Goal: Task Accomplishment & Management: Complete application form

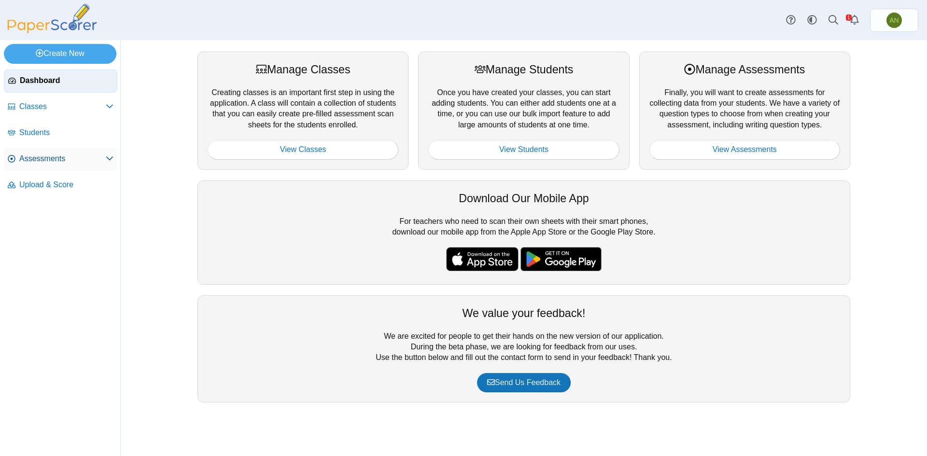
click at [57, 162] on span "Assessments" at bounding box center [62, 159] width 86 height 11
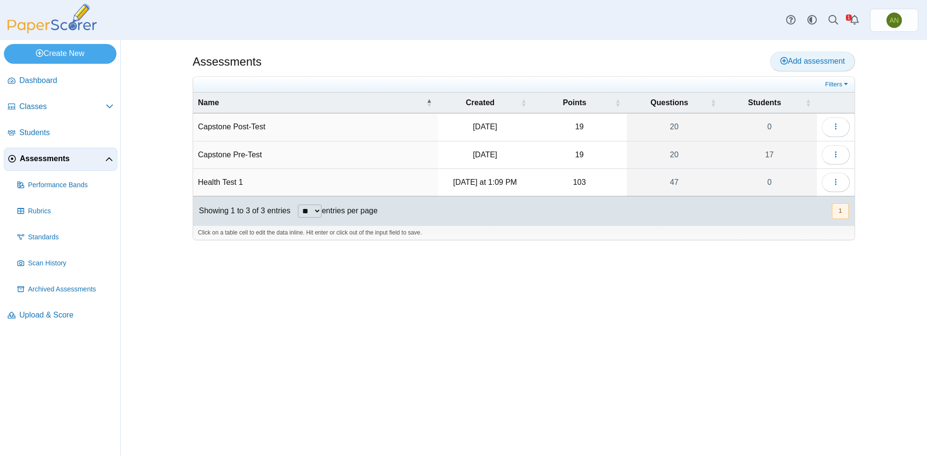
click at [803, 58] on span "Add assessment" at bounding box center [812, 61] width 65 height 8
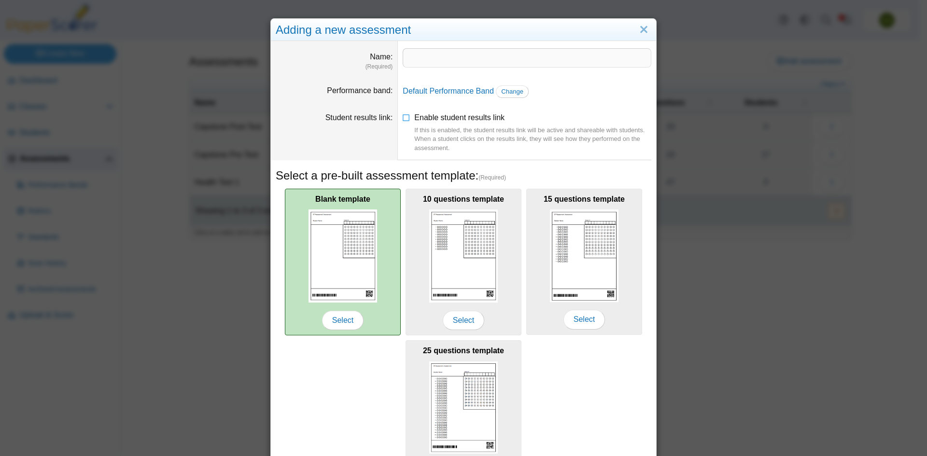
click at [349, 276] on img at bounding box center [343, 256] width 69 height 93
click at [352, 324] on span "Select" at bounding box center [343, 320] width 42 height 19
click at [341, 320] on span "Select" at bounding box center [343, 320] width 42 height 19
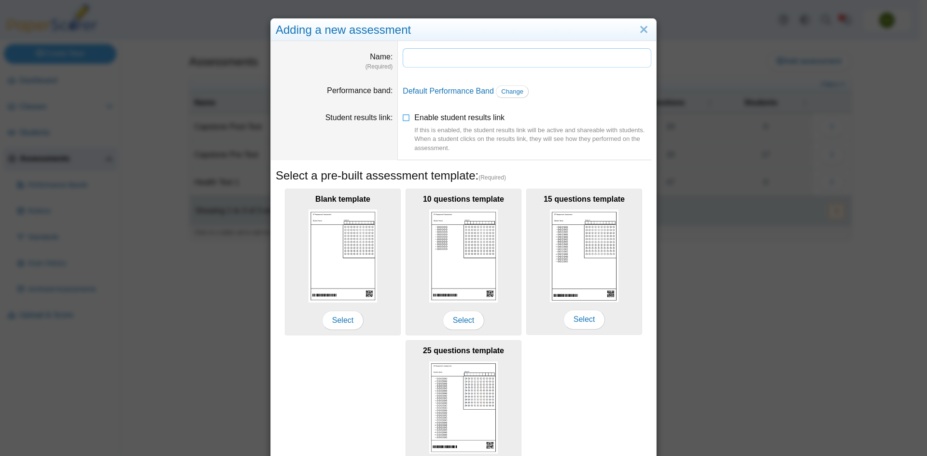
click at [421, 59] on input "Name" at bounding box center [527, 57] width 249 height 19
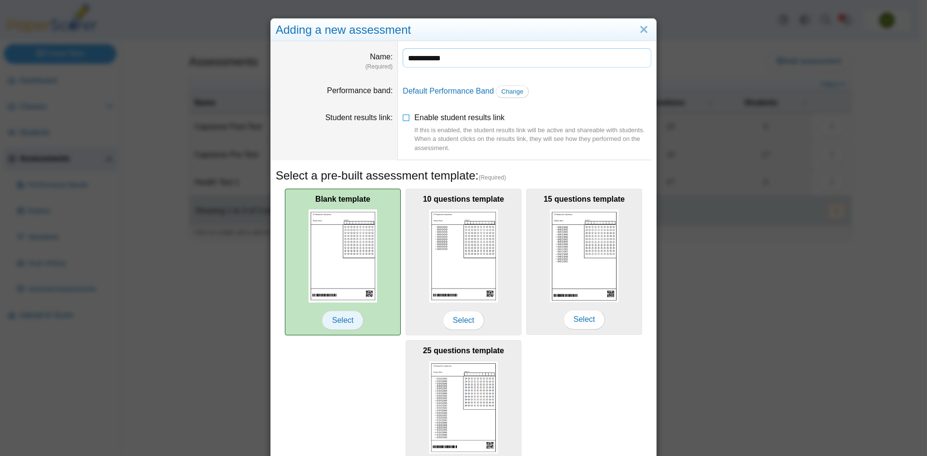
type input "**********"
click at [327, 322] on span "Select" at bounding box center [343, 320] width 42 height 19
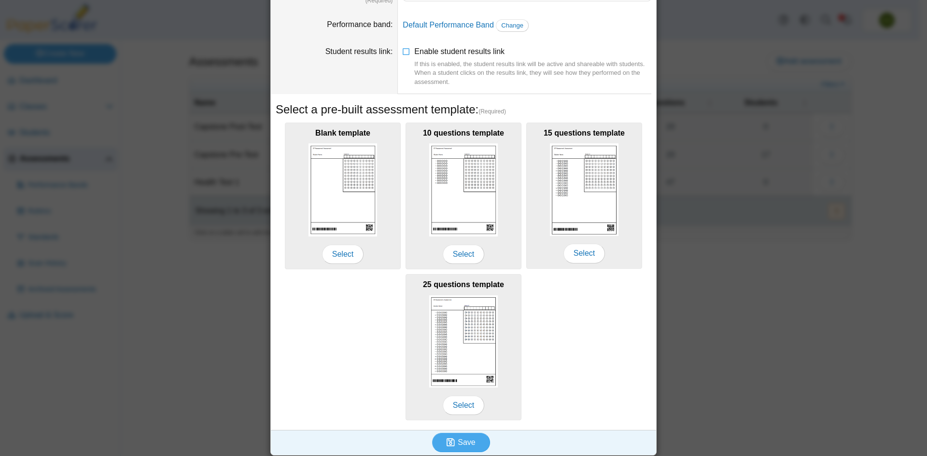
scroll to position [70, 0]
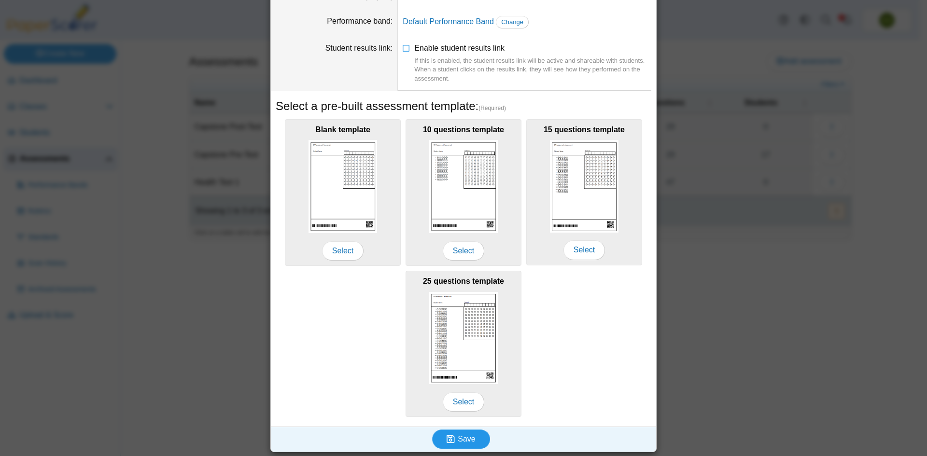
click at [467, 441] on span "Save" at bounding box center [466, 439] width 17 height 8
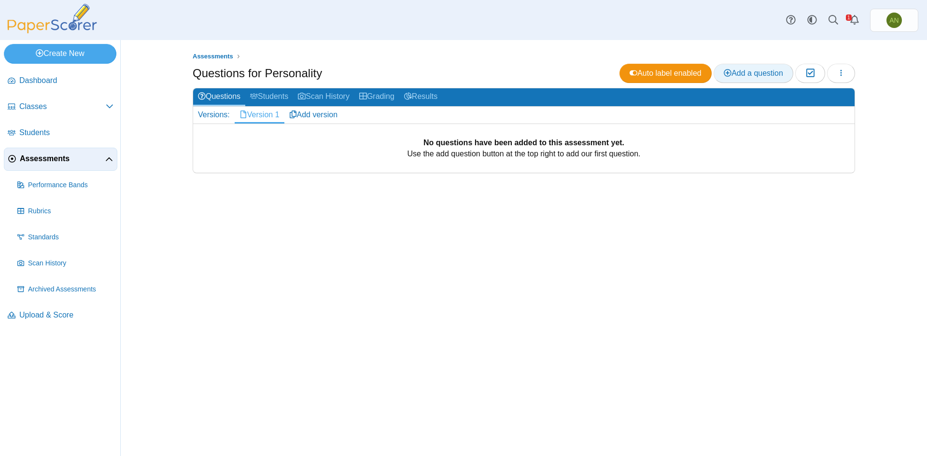
click at [763, 73] on span "Add a question" at bounding box center [753, 73] width 59 height 8
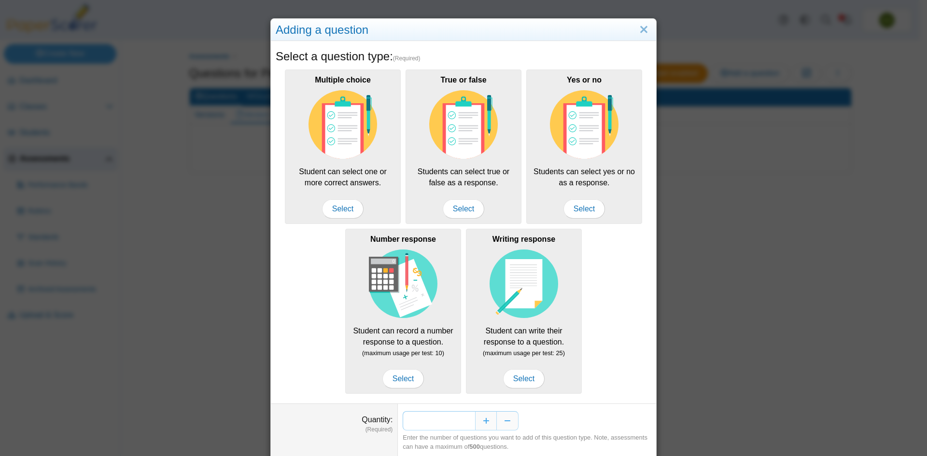
drag, startPoint x: 462, startPoint y: 420, endPoint x: 467, endPoint y: 420, distance: 5.8
click at [467, 420] on input "*" at bounding box center [439, 420] width 72 height 19
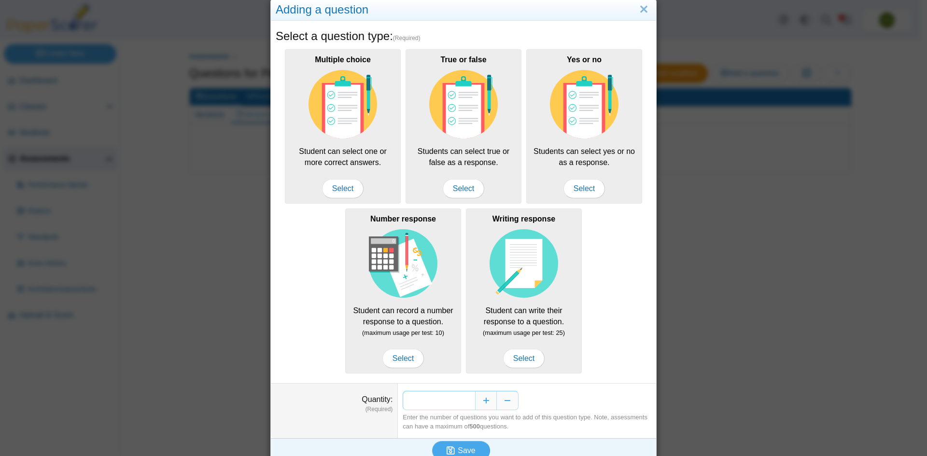
scroll to position [32, 0]
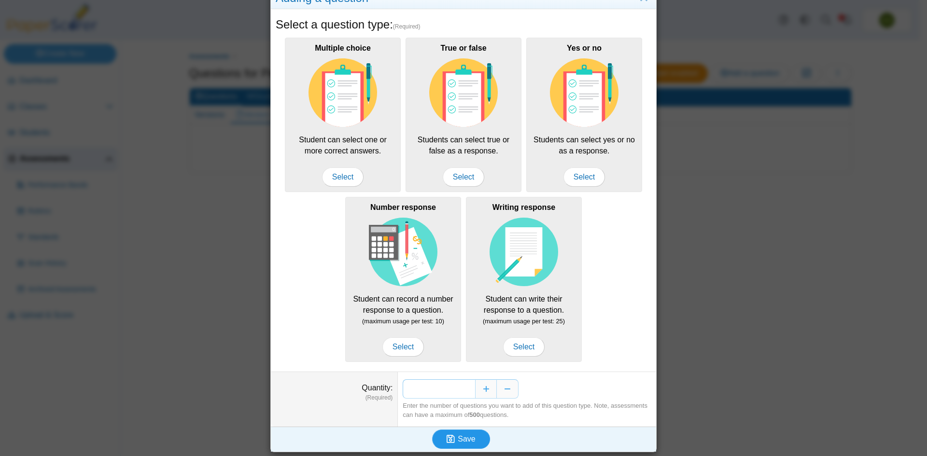
type input "**"
click at [458, 439] on span "Save" at bounding box center [466, 439] width 17 height 8
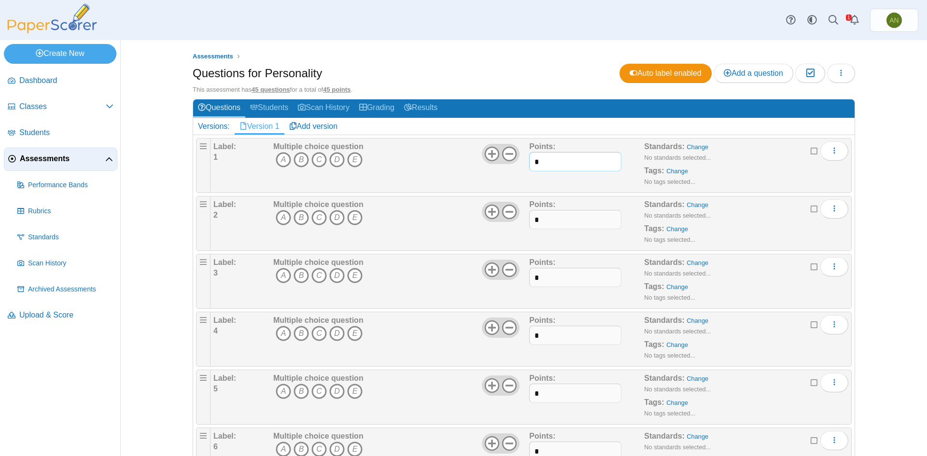
click at [539, 162] on input "*" at bounding box center [575, 161] width 92 height 19
type input "*"
click at [573, 229] on div "Points: *" at bounding box center [586, 223] width 115 height 48
click at [573, 222] on input "*" at bounding box center [575, 219] width 92 height 19
type input "*"
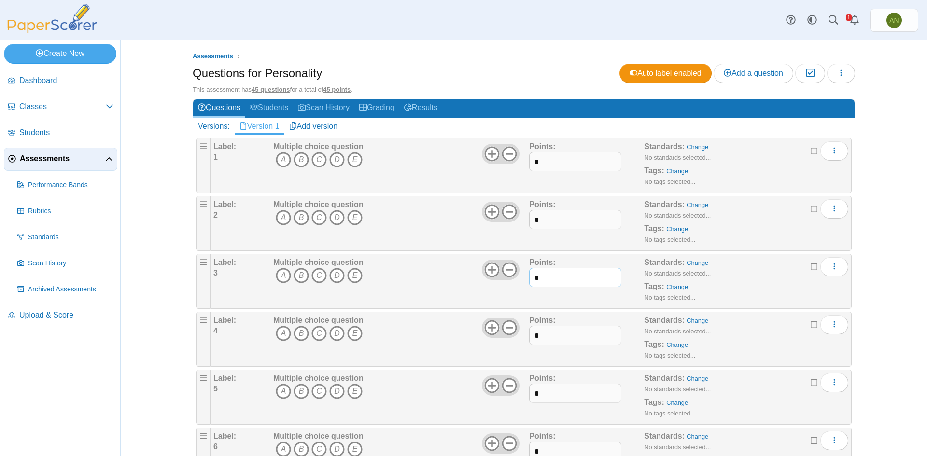
click at [556, 279] on input "*" at bounding box center [575, 277] width 92 height 19
type input "*"
click at [544, 339] on input "*" at bounding box center [575, 335] width 92 height 19
type input "*"
drag, startPoint x: 562, startPoint y: 399, endPoint x: 564, endPoint y: 394, distance: 5.2
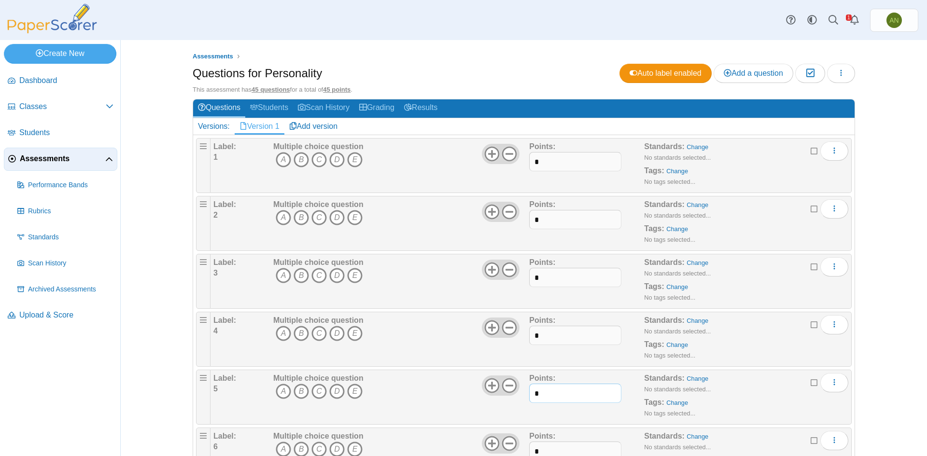
click at [564, 395] on input "*" at bounding box center [575, 393] width 92 height 19
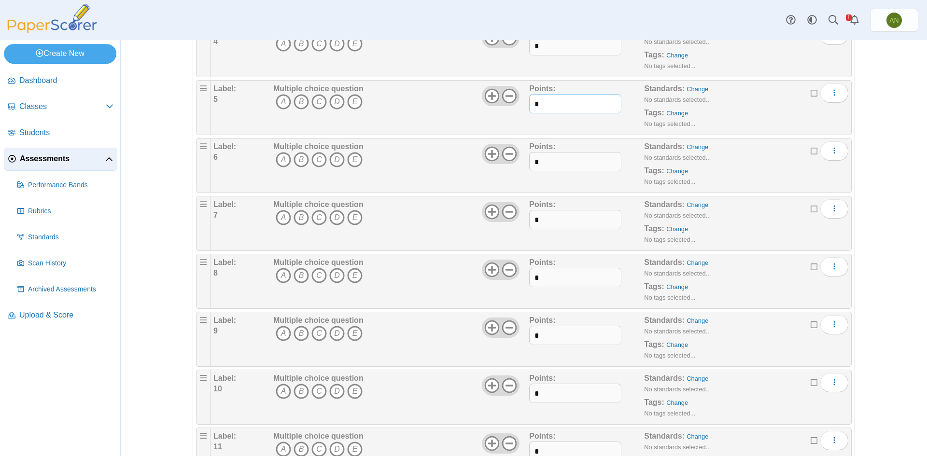
scroll to position [193, 0]
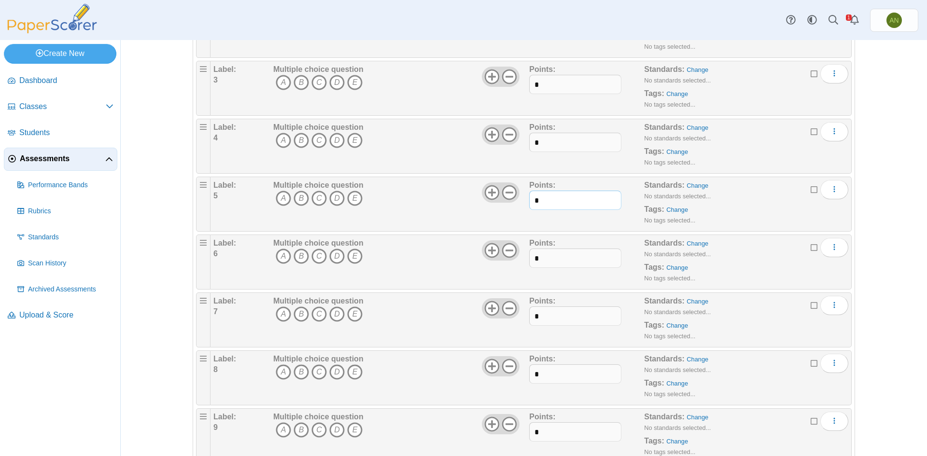
type input "*"
click at [559, 261] on input "*" at bounding box center [575, 258] width 92 height 19
type input "*"
click at [562, 317] on input "*" at bounding box center [575, 316] width 92 height 19
type input "*"
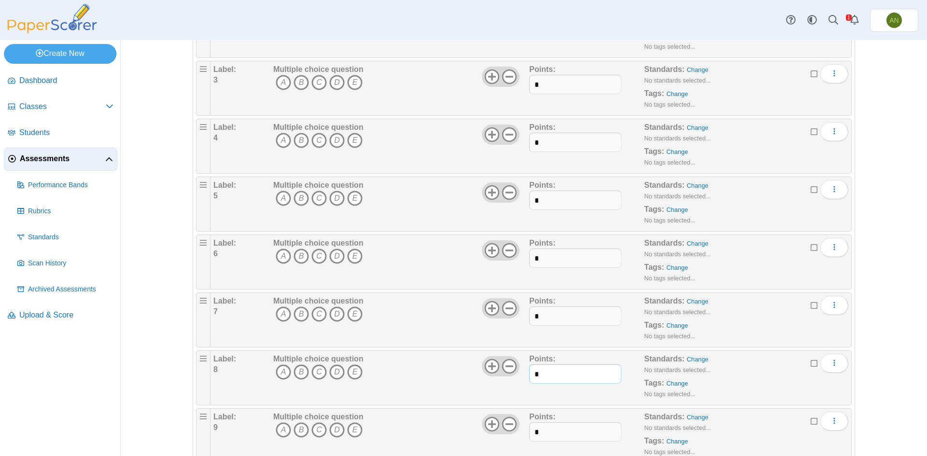
click at [560, 370] on input "*" at bounding box center [575, 374] width 92 height 19
type input "*"
click at [566, 429] on input "*" at bounding box center [575, 432] width 92 height 19
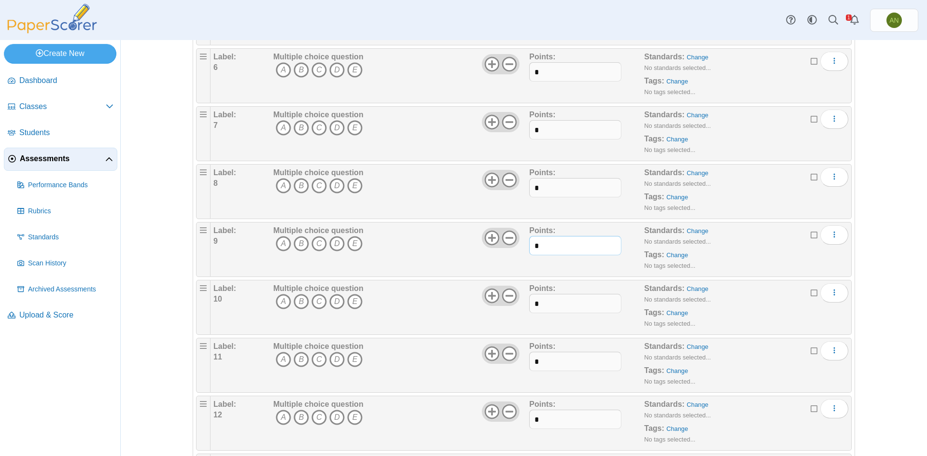
scroll to position [386, 0]
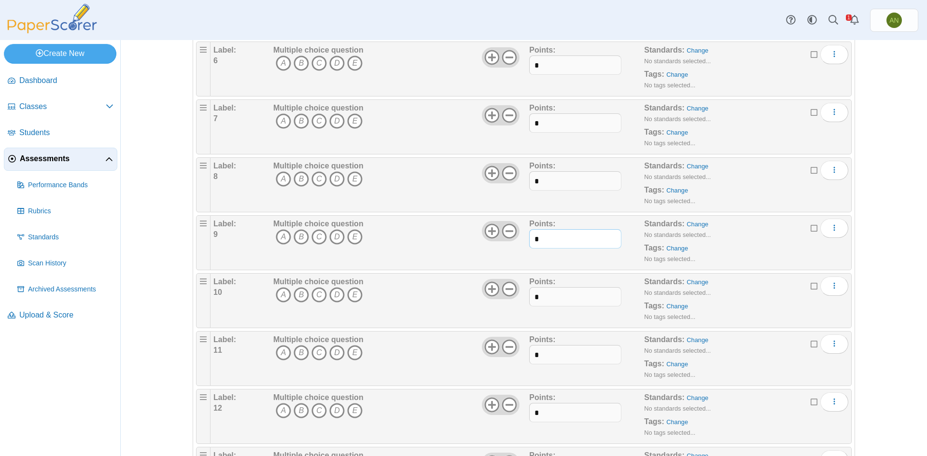
type input "*"
click at [556, 297] on input "*" at bounding box center [575, 296] width 92 height 19
type input "*"
click at [553, 354] on input "*" at bounding box center [575, 354] width 92 height 19
type input "*"
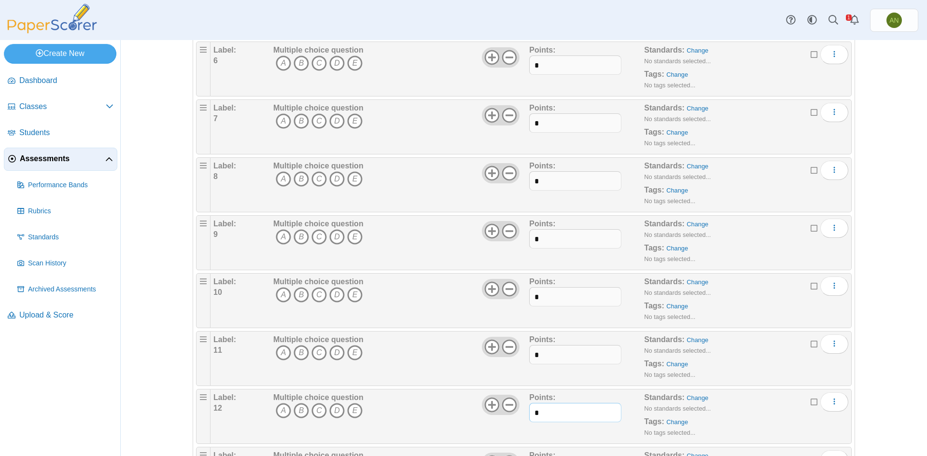
click at [569, 413] on input "*" at bounding box center [575, 412] width 92 height 19
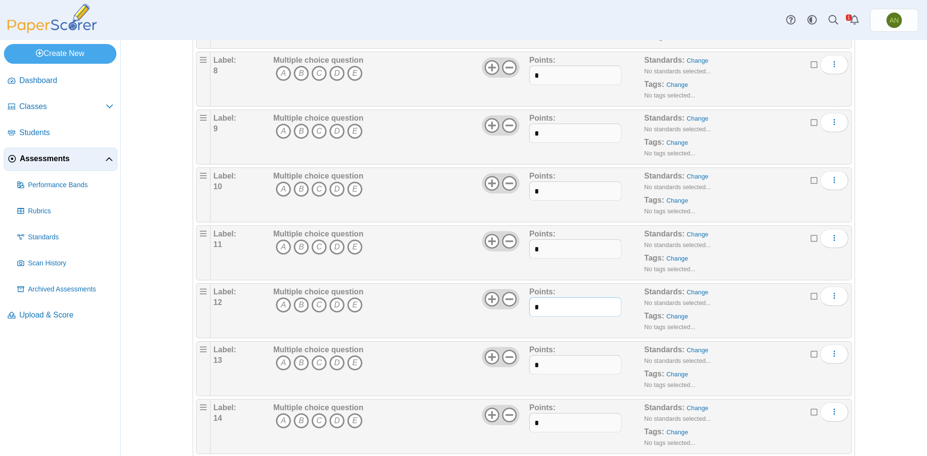
scroll to position [580, 0]
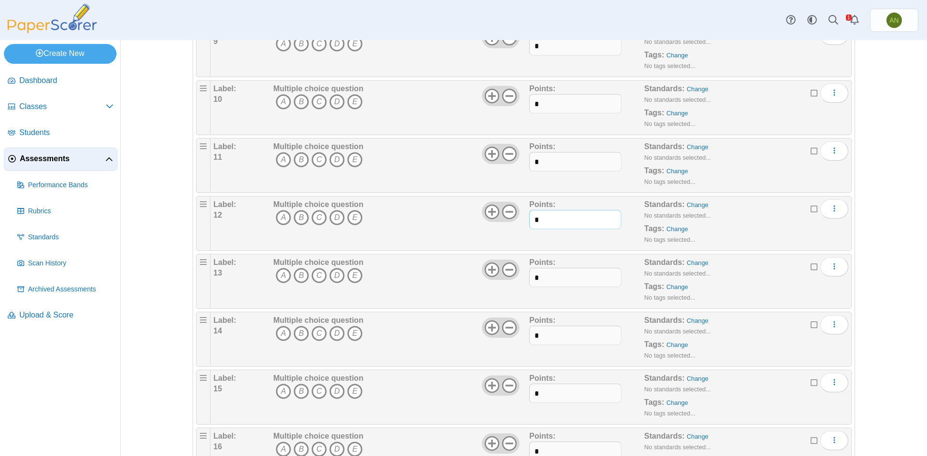
type input "*"
click at [540, 275] on input "*" at bounding box center [575, 277] width 92 height 19
type input "*"
click at [562, 329] on input "*" at bounding box center [575, 335] width 92 height 19
type input "*"
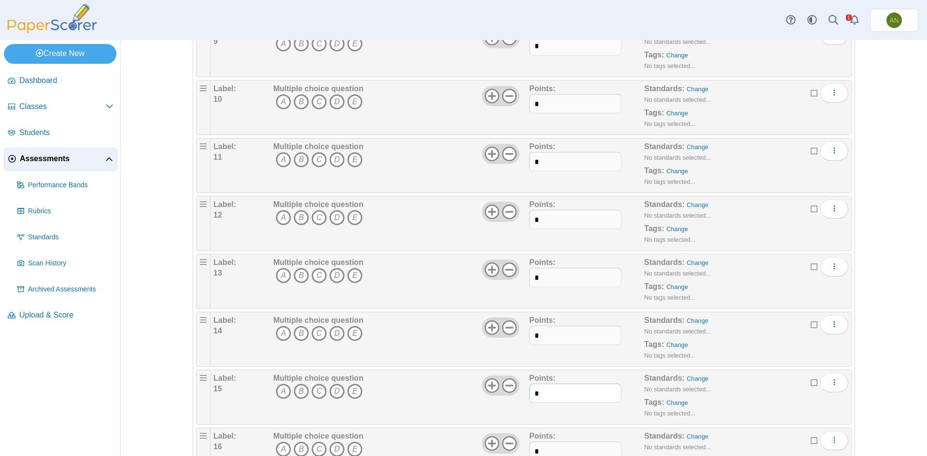
click at [552, 400] on input "*" at bounding box center [575, 393] width 92 height 19
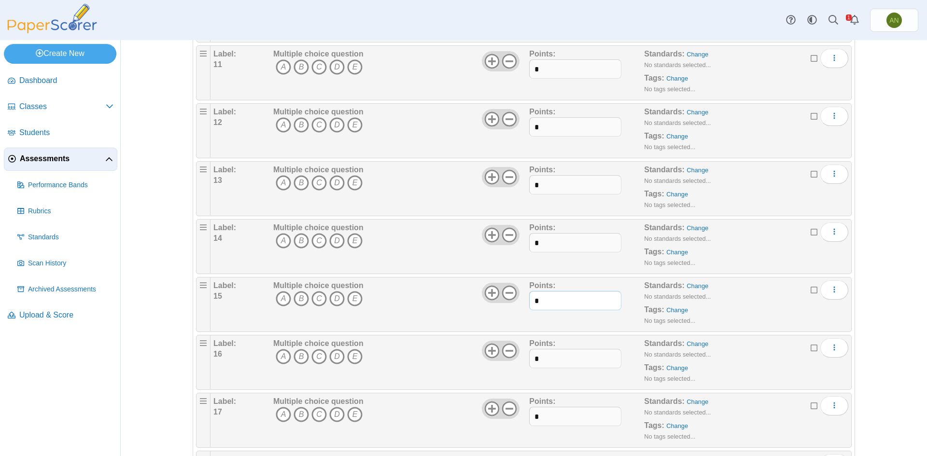
scroll to position [676, 0]
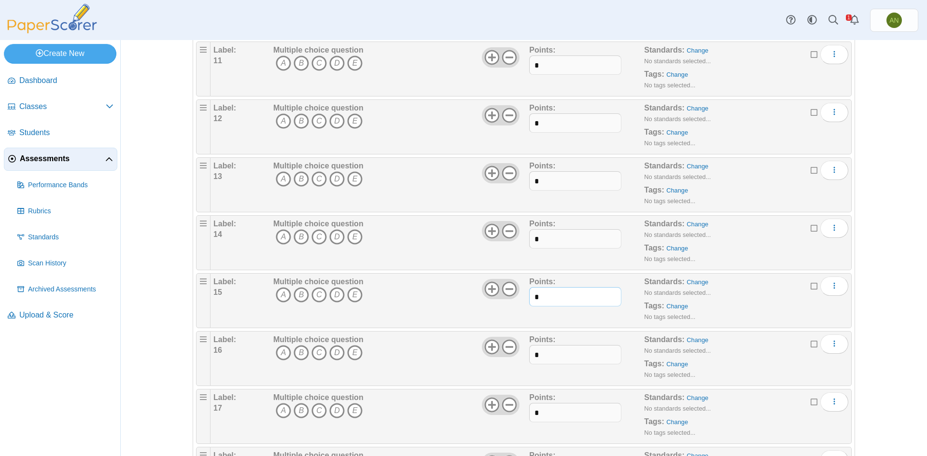
type input "*"
click at [548, 351] on input "*" at bounding box center [575, 354] width 92 height 19
type input "*"
click at [571, 415] on input "*" at bounding box center [575, 412] width 92 height 19
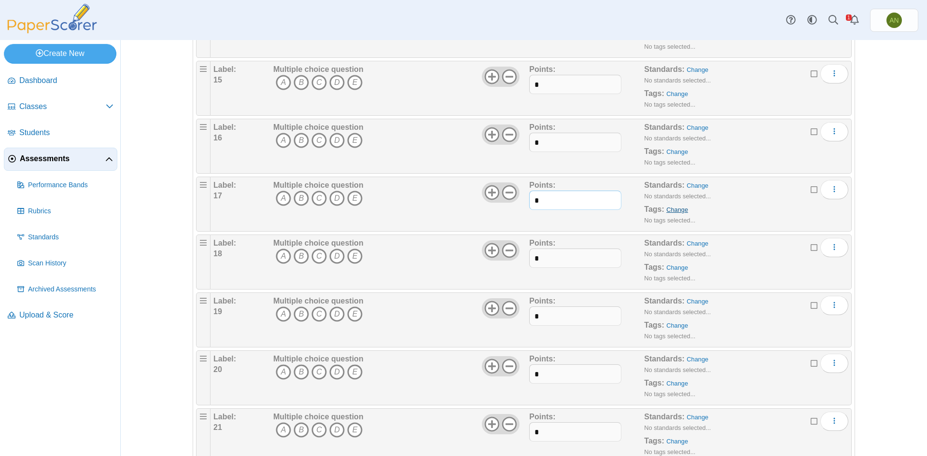
scroll to position [918, 0]
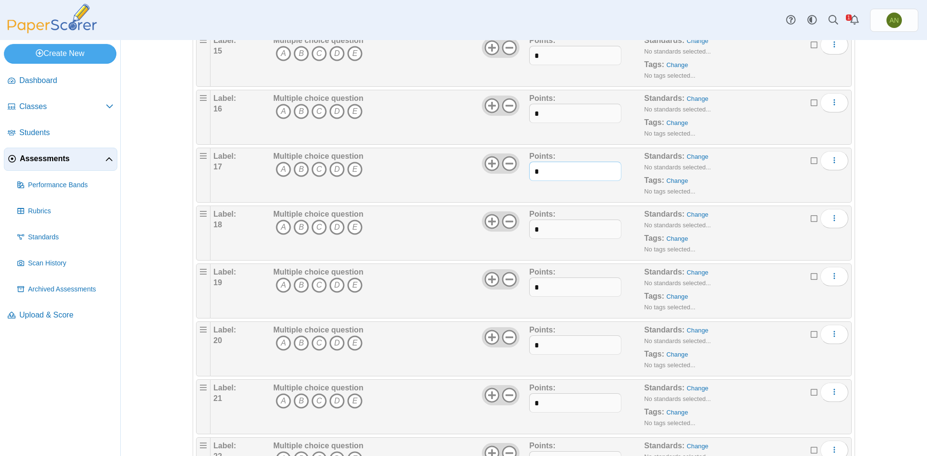
type input "*"
click at [542, 227] on input "*" at bounding box center [575, 229] width 92 height 19
type input "*"
click at [560, 287] on input "*" at bounding box center [575, 287] width 92 height 19
type input "*"
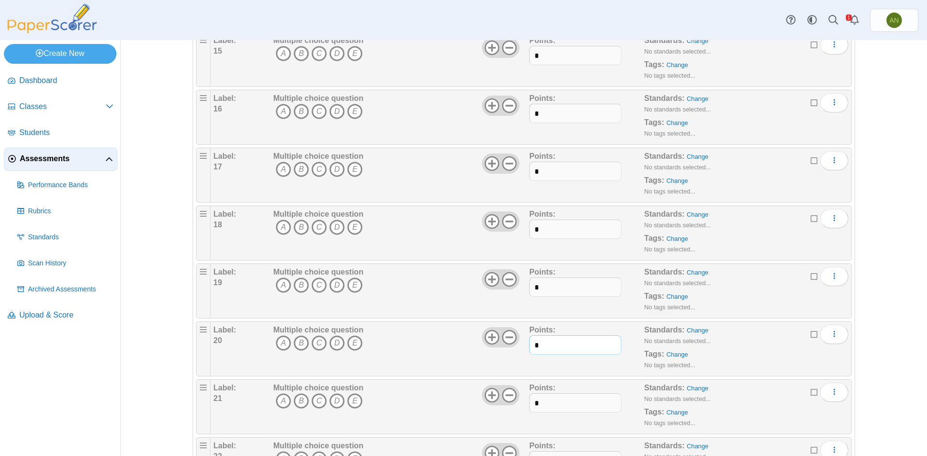
click at [550, 342] on input "*" at bounding box center [575, 345] width 92 height 19
type input "*"
click at [543, 406] on input "*" at bounding box center [575, 403] width 92 height 19
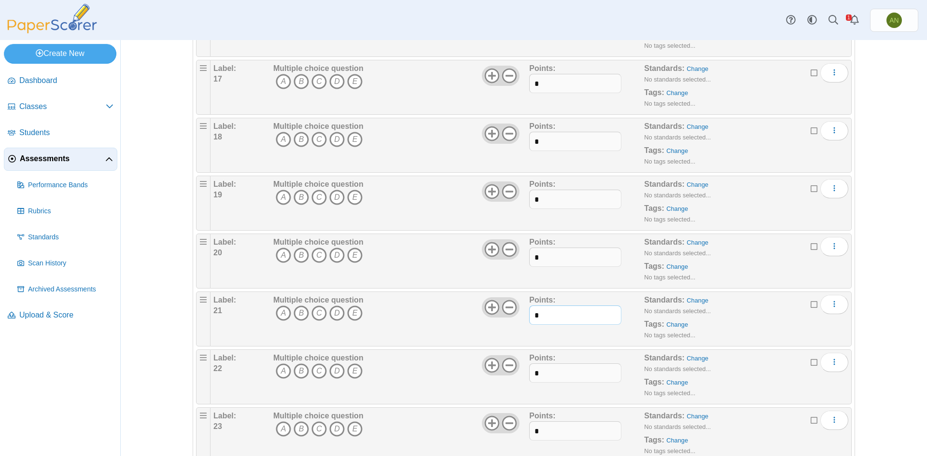
scroll to position [1014, 0]
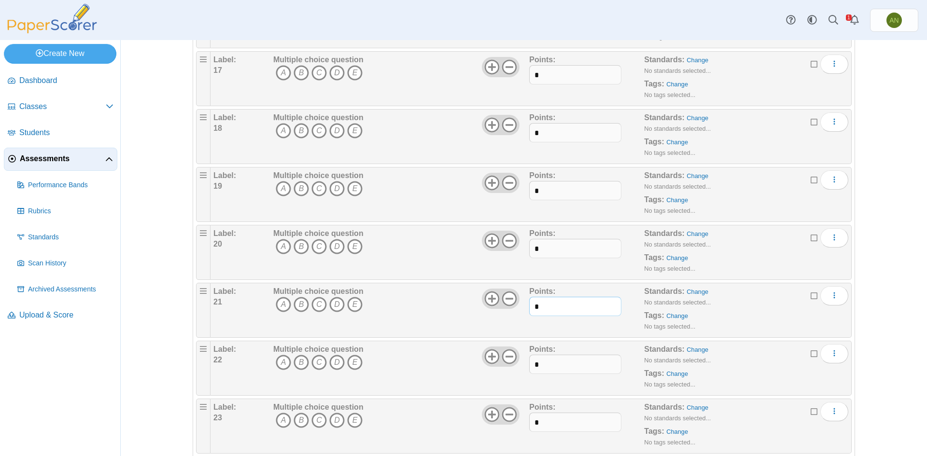
type input "*"
click at [562, 364] on input "*" at bounding box center [575, 364] width 92 height 19
type input "*"
click at [554, 425] on input "*" at bounding box center [575, 422] width 92 height 19
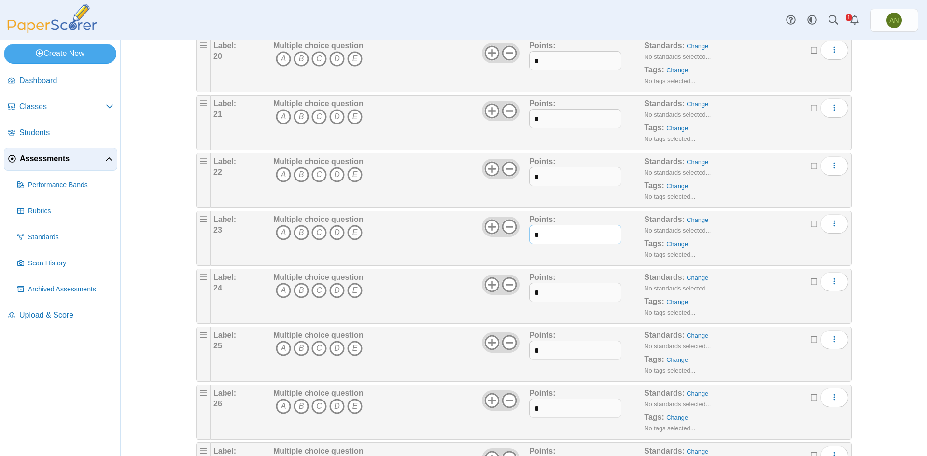
scroll to position [1207, 0]
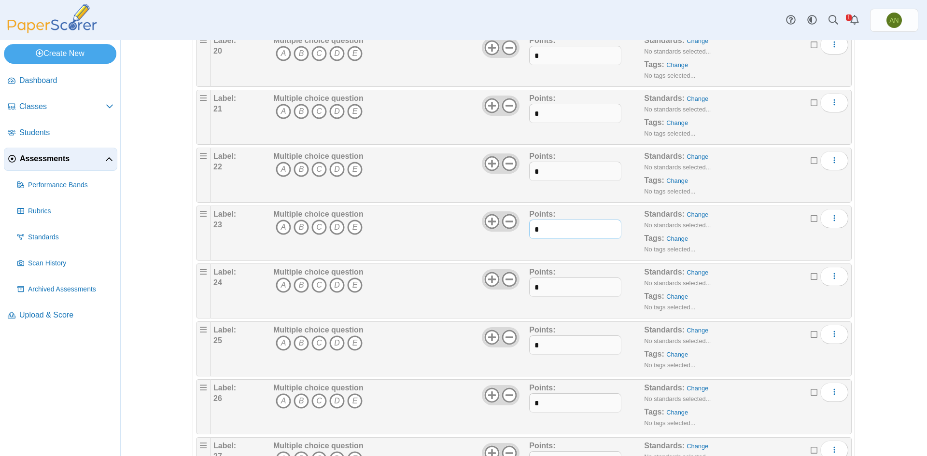
type input "*"
click at [551, 288] on input "*" at bounding box center [575, 287] width 92 height 19
type input "*"
click at [555, 352] on input "*" at bounding box center [575, 345] width 92 height 19
type input "*"
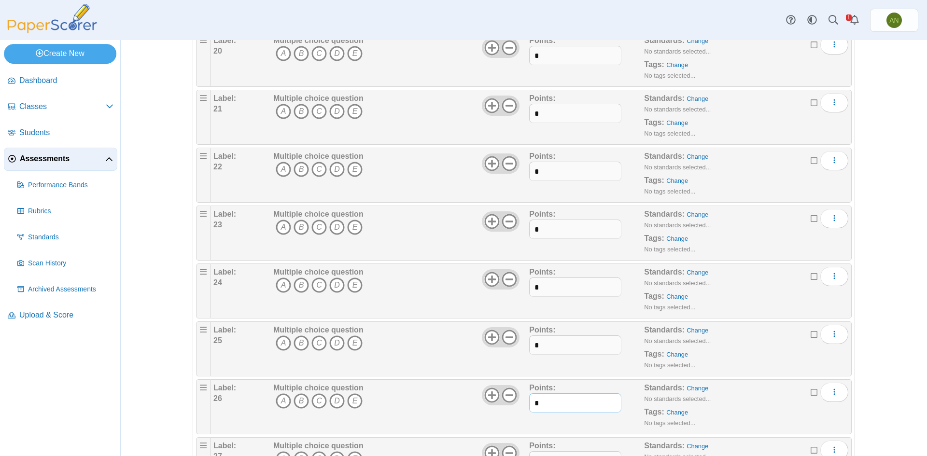
click at [556, 409] on input "*" at bounding box center [575, 403] width 92 height 19
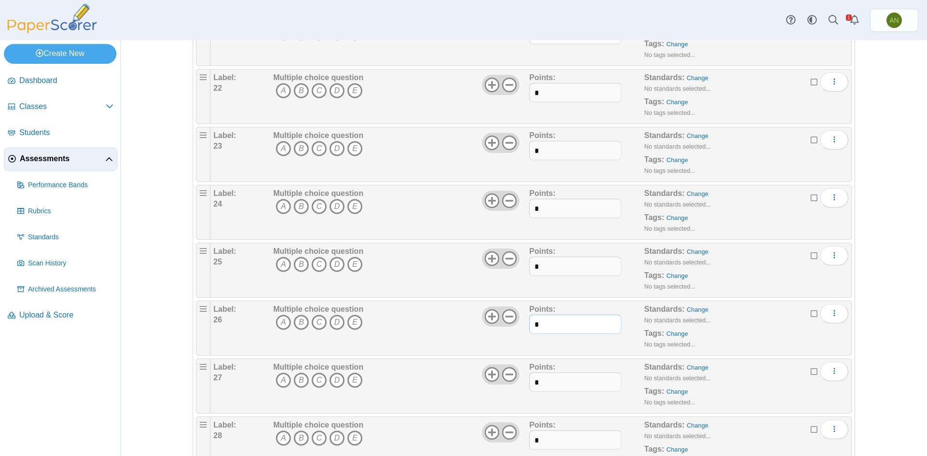
scroll to position [1304, 0]
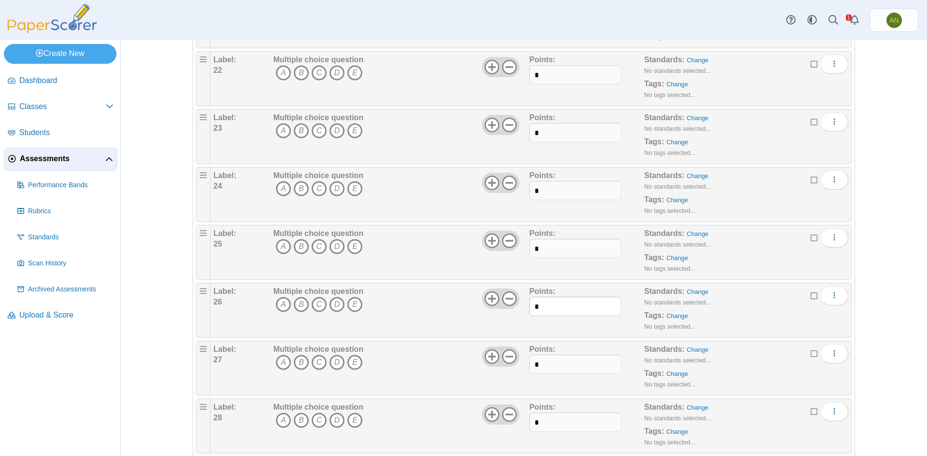
type input "*"
click at [540, 364] on input "*" at bounding box center [575, 364] width 92 height 19
type input "*"
click at [558, 419] on input "*" at bounding box center [575, 422] width 92 height 19
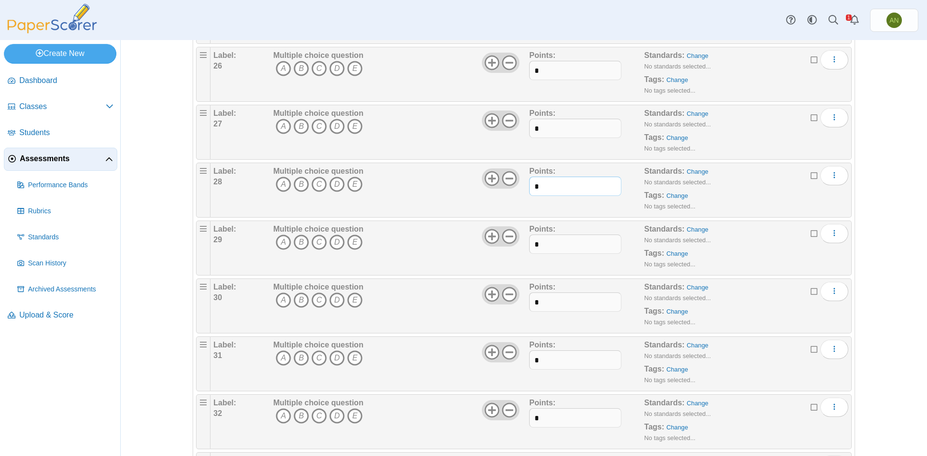
scroll to position [1545, 0]
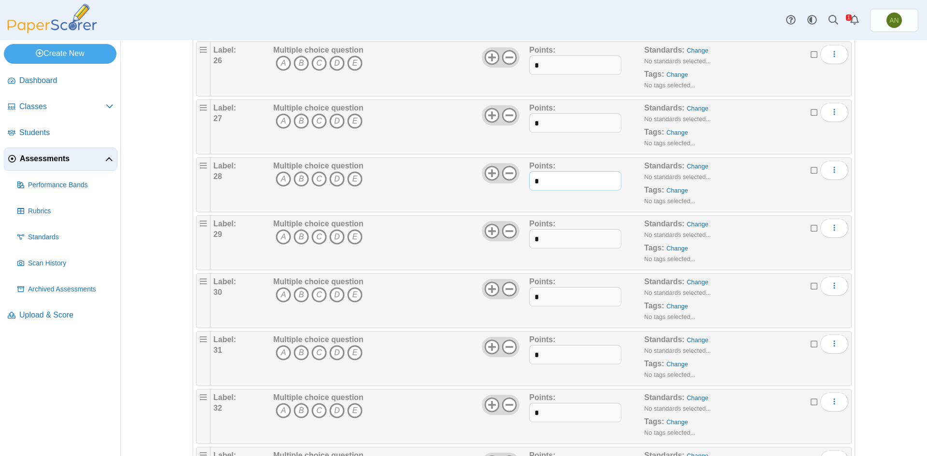
type input "*"
click at [554, 234] on input "*" at bounding box center [575, 238] width 92 height 19
type input "*"
click at [554, 291] on input "*" at bounding box center [575, 296] width 92 height 19
type input "*"
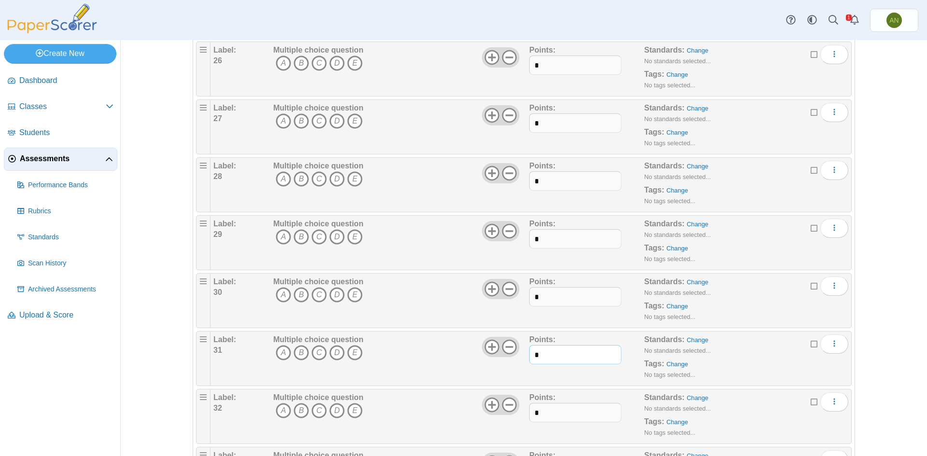
click at [552, 356] on input "*" at bounding box center [575, 354] width 92 height 19
type input "*"
click at [564, 421] on input "*" at bounding box center [575, 412] width 92 height 19
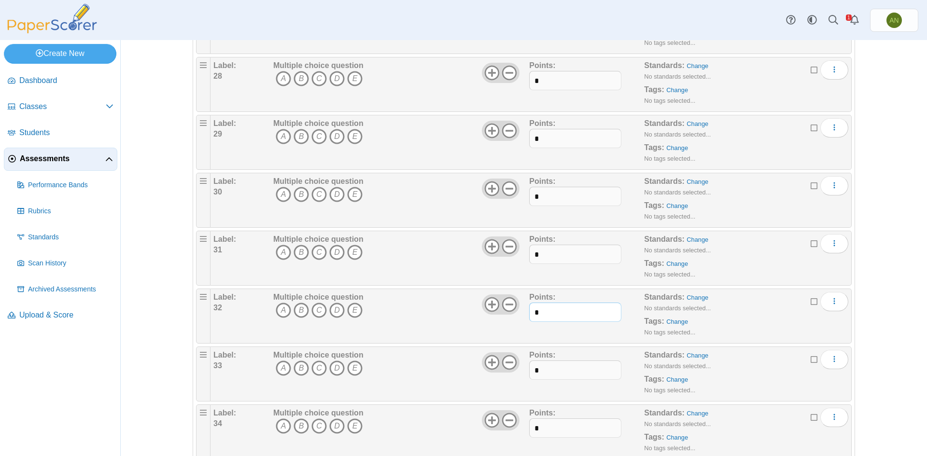
scroll to position [1690, 0]
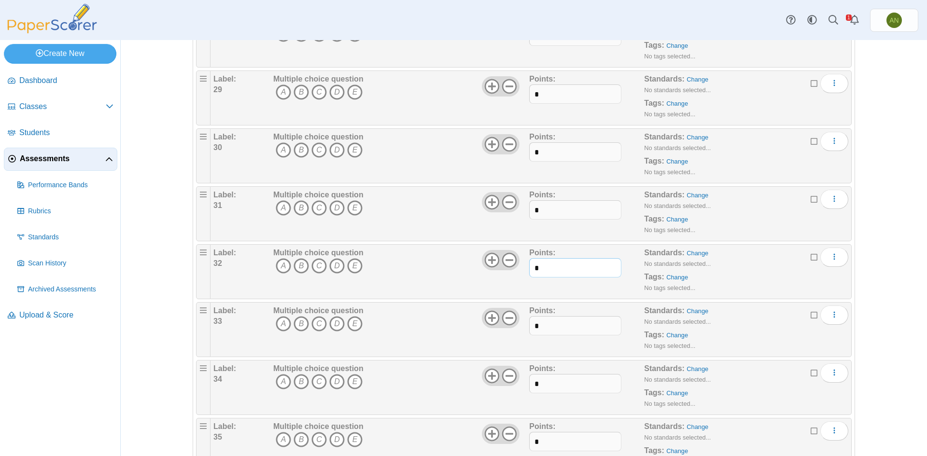
type input "*"
click at [558, 323] on input "*" at bounding box center [575, 325] width 92 height 19
type input "*"
click at [554, 380] on input "*" at bounding box center [575, 383] width 92 height 19
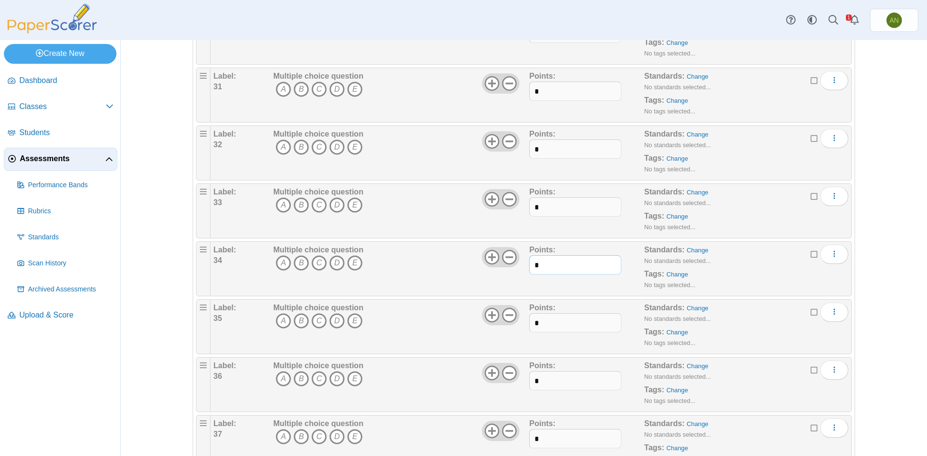
scroll to position [1835, 0]
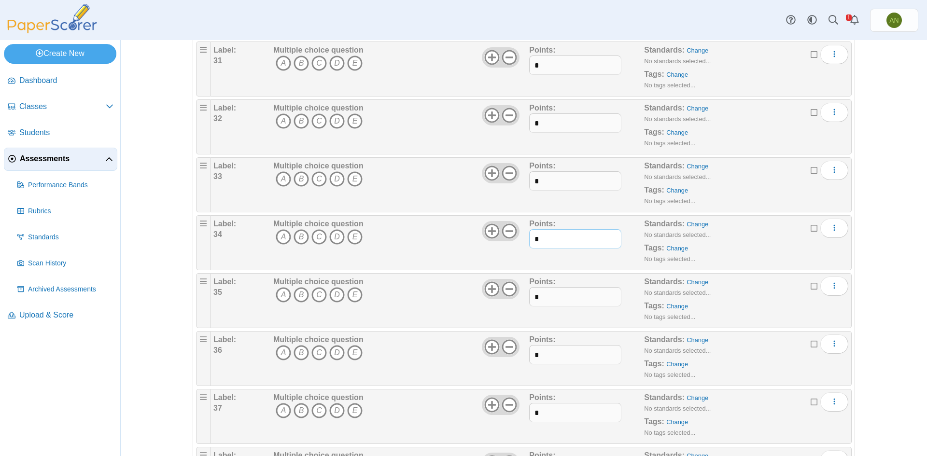
type input "*"
click at [543, 293] on input "*" at bounding box center [575, 296] width 92 height 19
type input "*"
click at [566, 354] on input "*" at bounding box center [575, 354] width 92 height 19
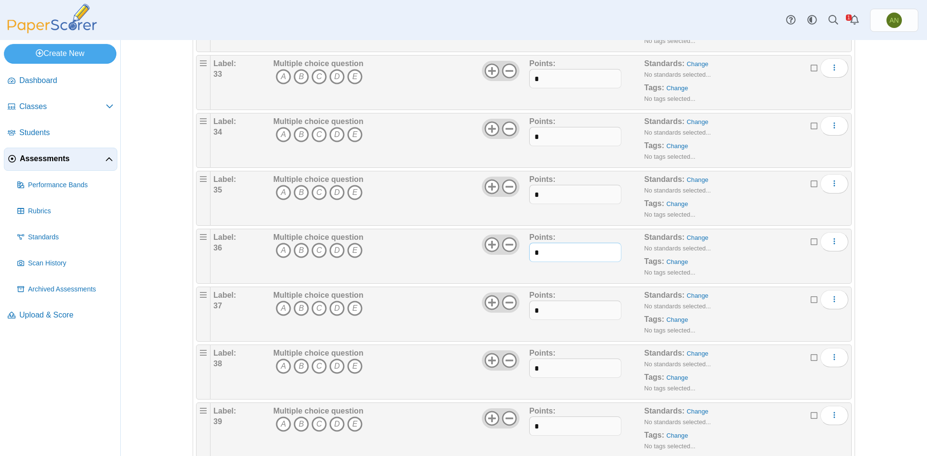
scroll to position [1980, 0]
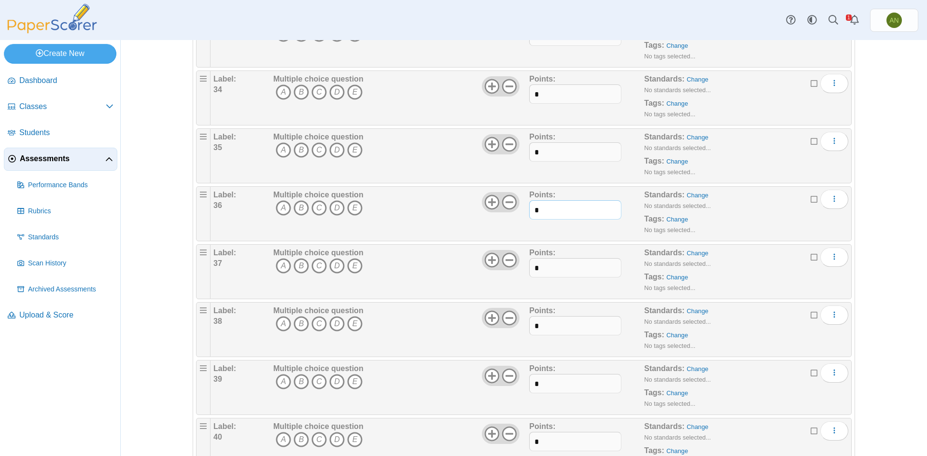
type input "*"
click at [555, 268] on input "*" at bounding box center [575, 267] width 92 height 19
type input "*"
click at [561, 327] on input "*" at bounding box center [575, 325] width 92 height 19
type input "*"
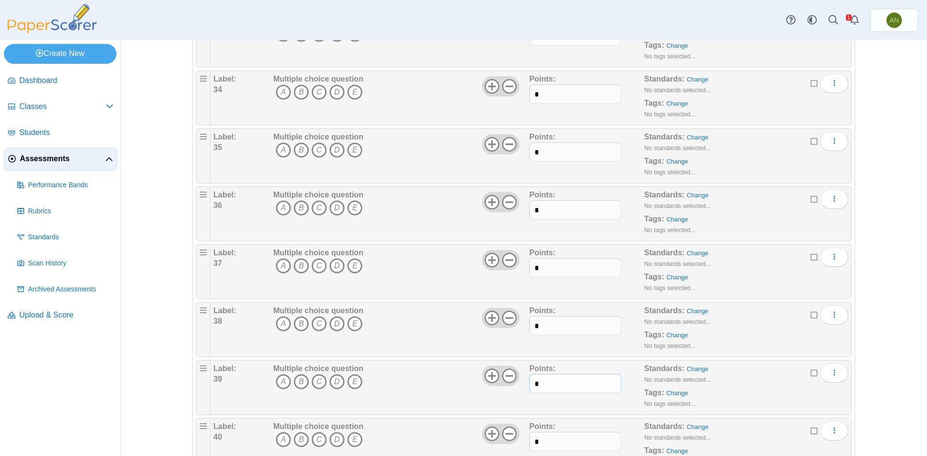
click at [562, 384] on input "*" at bounding box center [575, 383] width 92 height 19
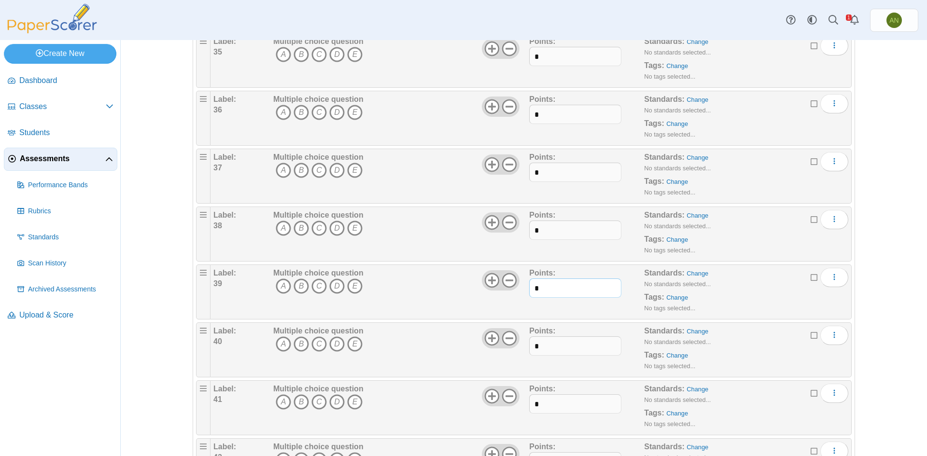
scroll to position [2077, 0]
type input "*"
click at [540, 340] on input "*" at bounding box center [575, 345] width 92 height 19
type input "*"
click at [556, 401] on input "*" at bounding box center [575, 403] width 92 height 19
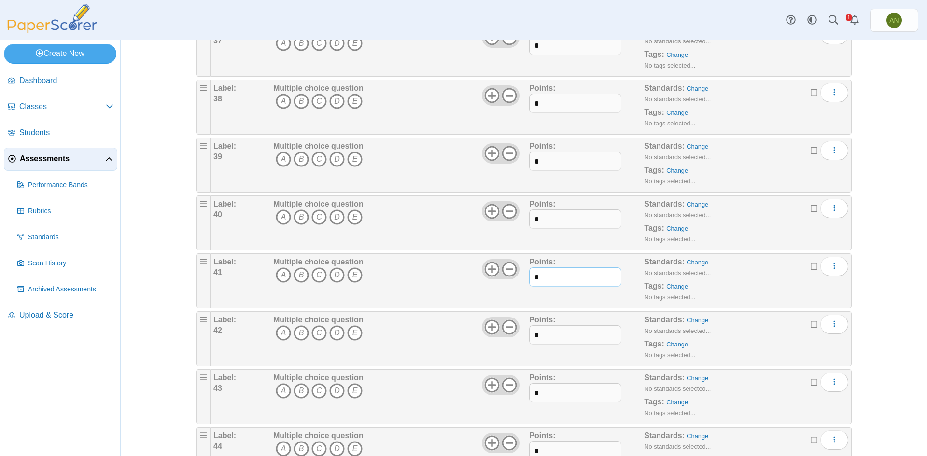
scroll to position [2270, 0]
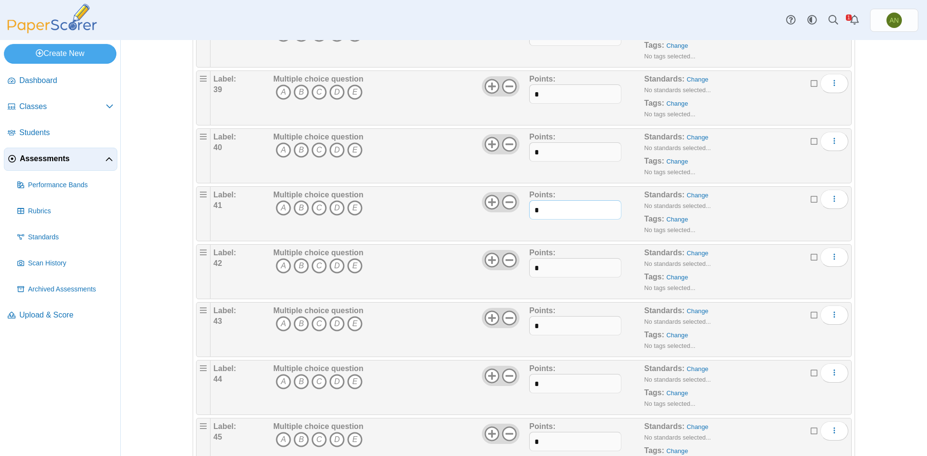
type input "*"
click at [545, 270] on input "*" at bounding box center [575, 267] width 92 height 19
type input "*"
click at [544, 324] on input "*" at bounding box center [575, 325] width 92 height 19
type input "*"
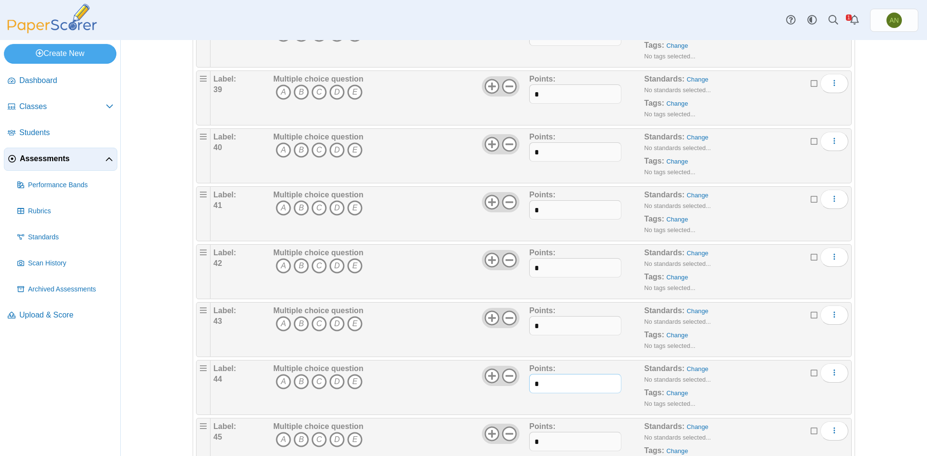
click at [548, 385] on input "*" at bounding box center [575, 383] width 92 height 19
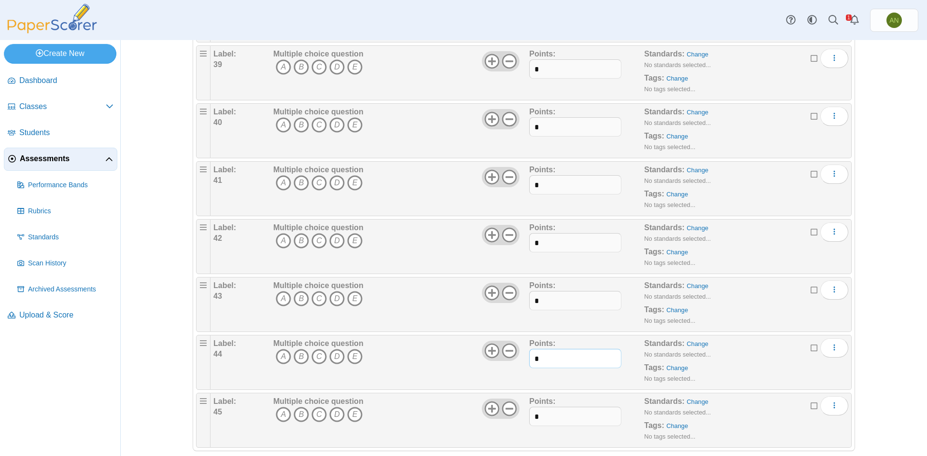
scroll to position [2309, 0]
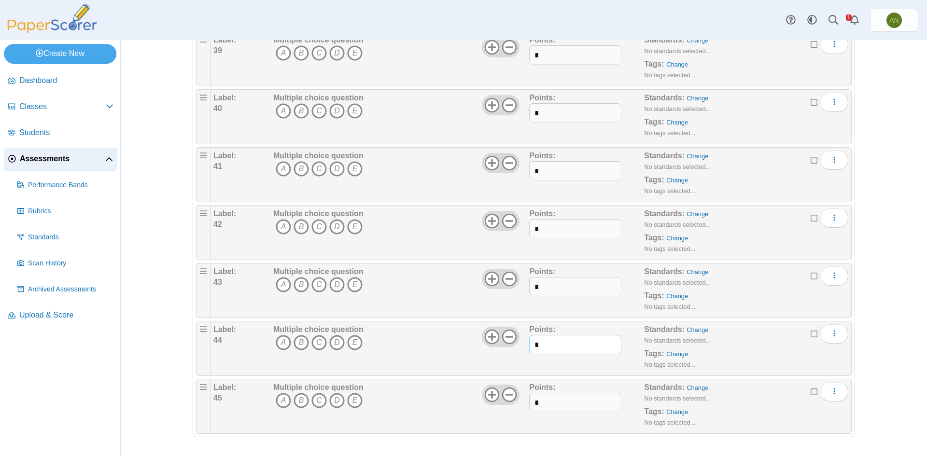
type input "*"
click at [554, 403] on input "*" at bounding box center [575, 402] width 92 height 19
type input "*"
click at [508, 396] on icon at bounding box center [509, 394] width 15 height 15
click at [508, 337] on use at bounding box center [509, 337] width 15 height 15
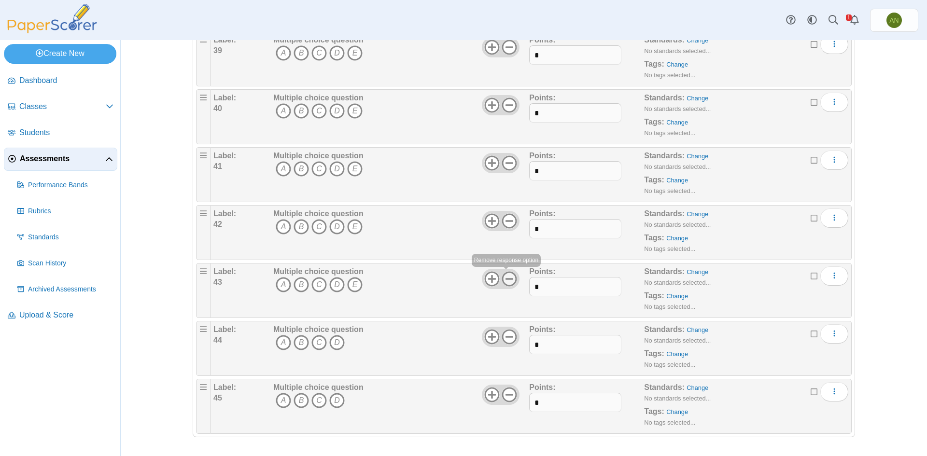
click at [510, 277] on icon at bounding box center [509, 278] width 15 height 15
click at [505, 221] on use at bounding box center [509, 221] width 15 height 15
click at [508, 160] on icon at bounding box center [509, 163] width 15 height 15
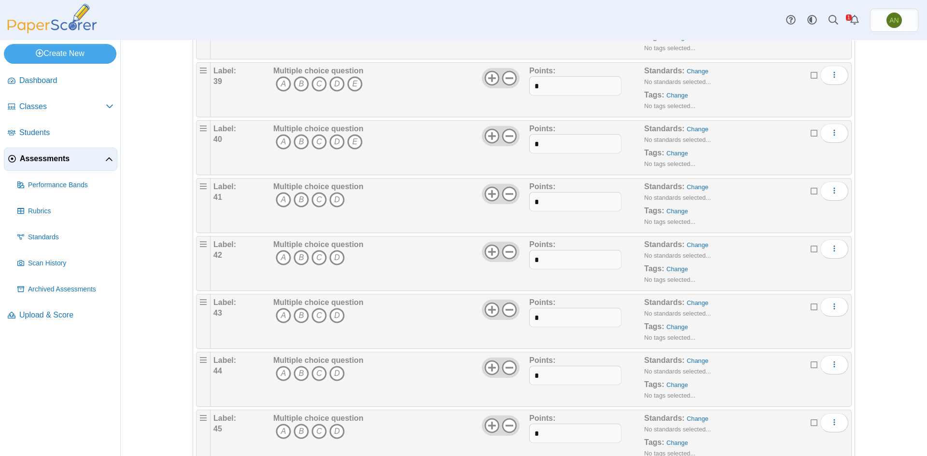
scroll to position [2261, 0]
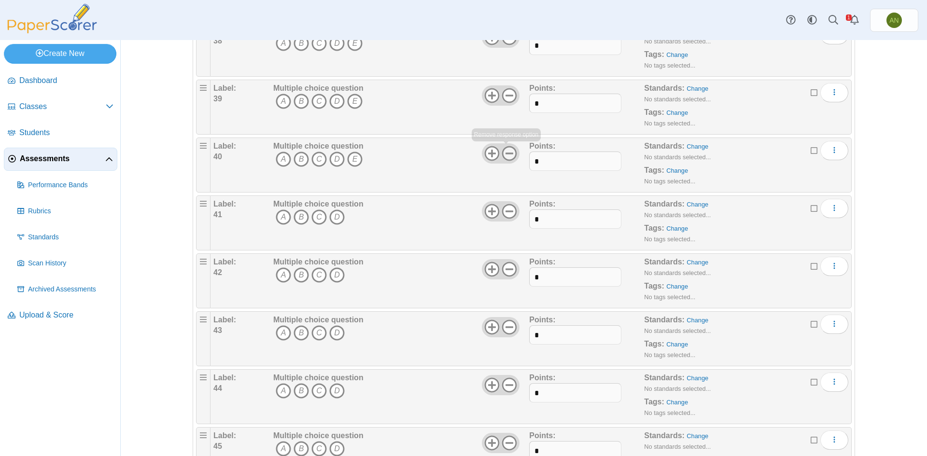
click at [510, 154] on icon at bounding box center [509, 153] width 15 height 15
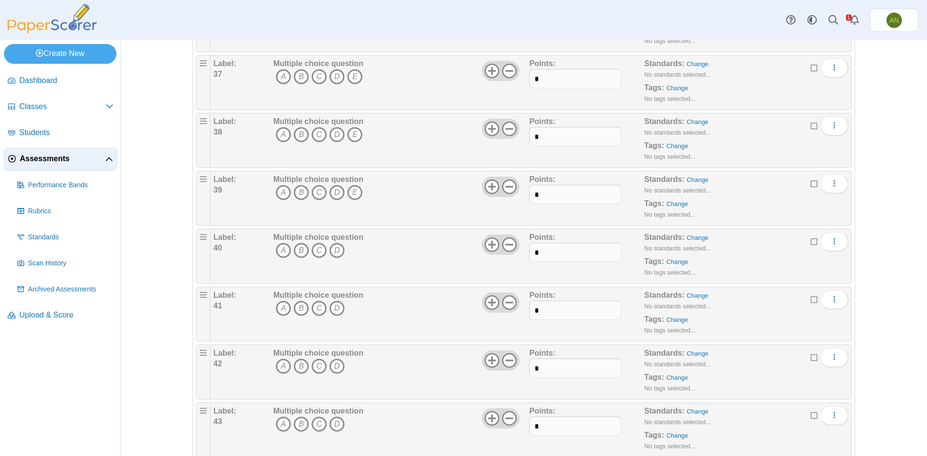
scroll to position [2164, 0]
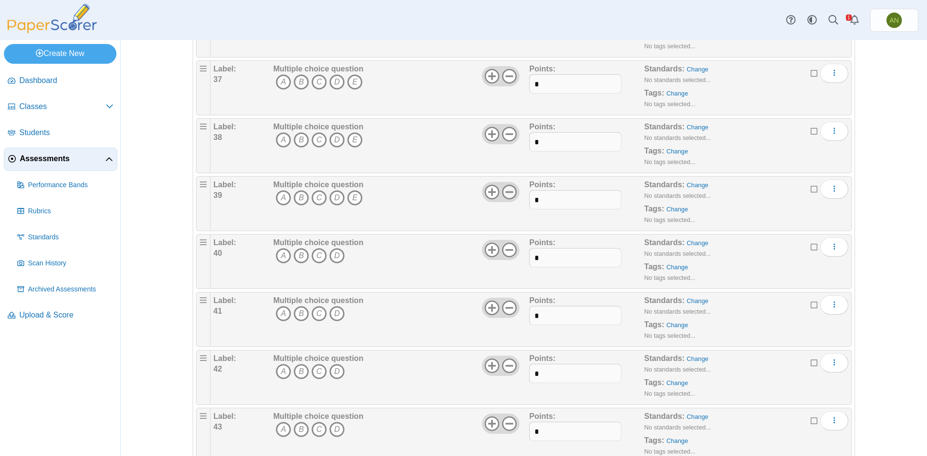
click at [510, 190] on icon at bounding box center [509, 191] width 15 height 15
click at [508, 138] on icon at bounding box center [509, 134] width 15 height 15
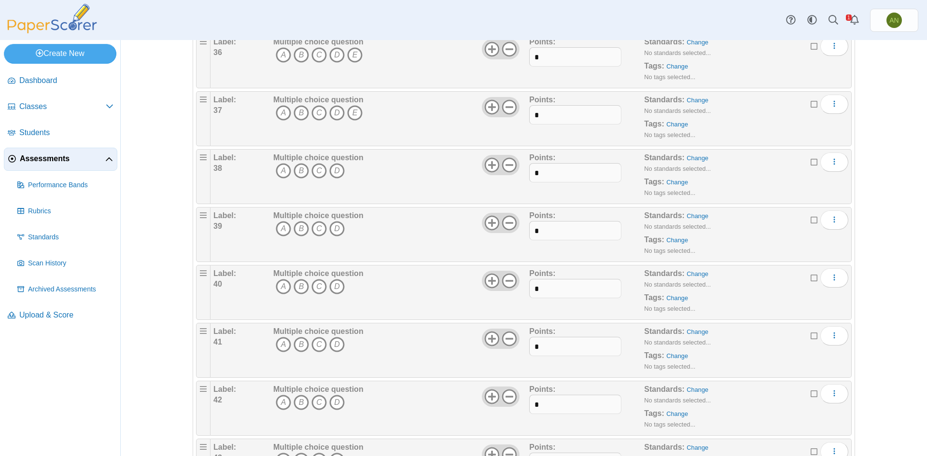
scroll to position [2116, 0]
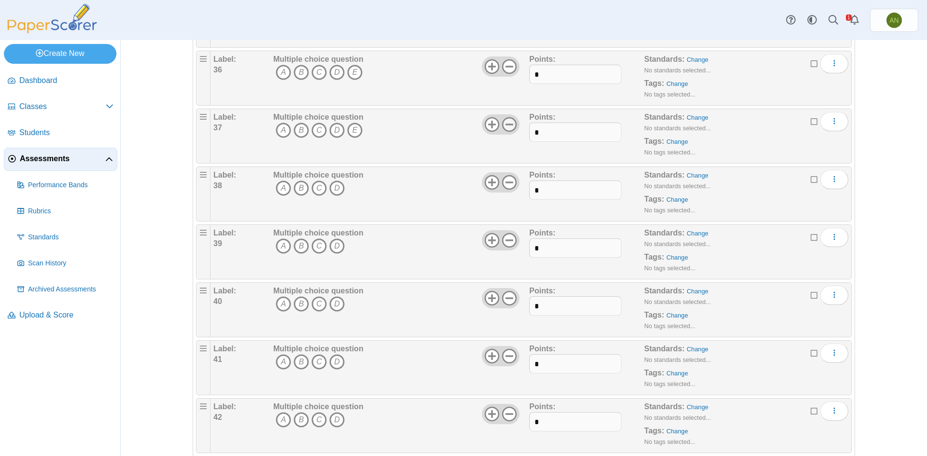
click at [512, 128] on icon at bounding box center [509, 124] width 15 height 15
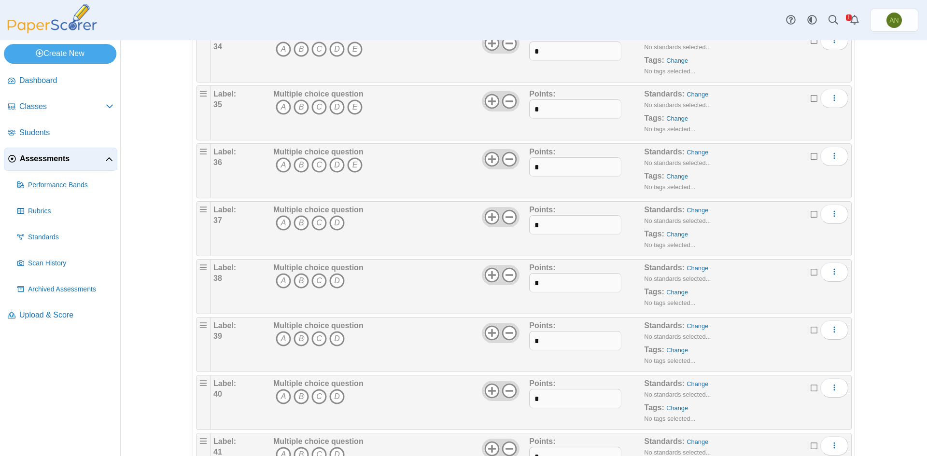
scroll to position [2019, 0]
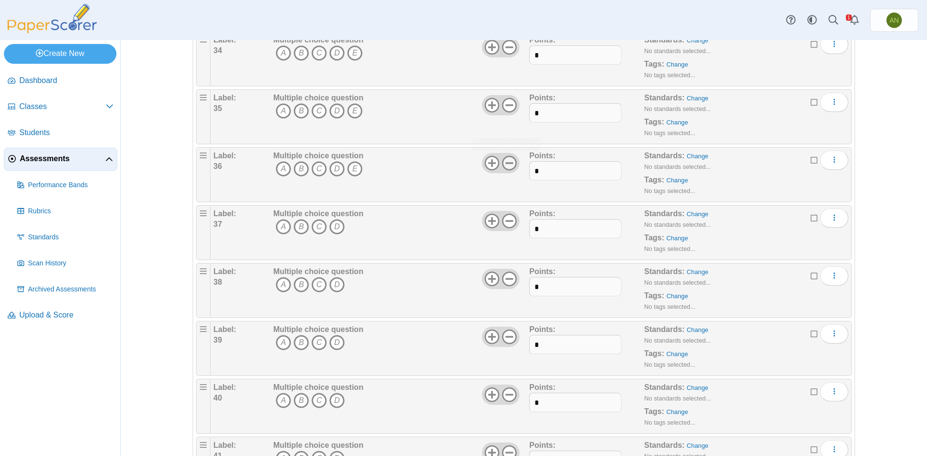
click at [508, 165] on icon at bounding box center [509, 163] width 15 height 15
click at [510, 112] on icon at bounding box center [509, 105] width 15 height 15
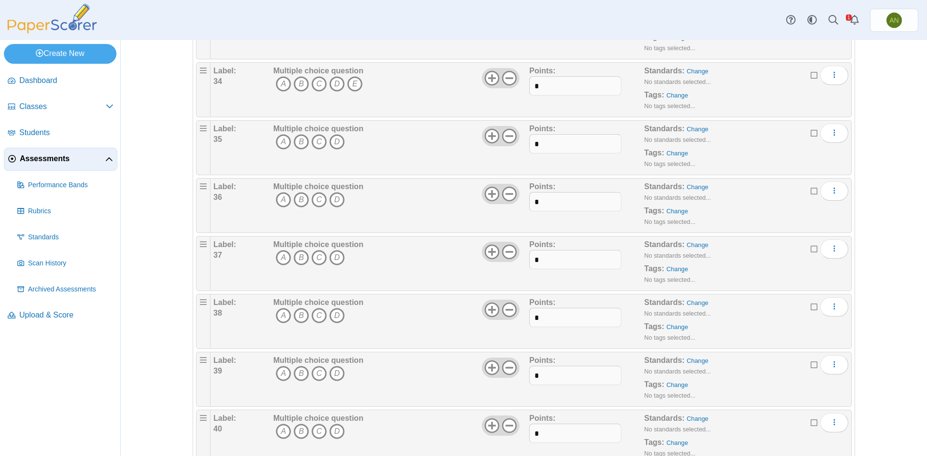
scroll to position [1971, 0]
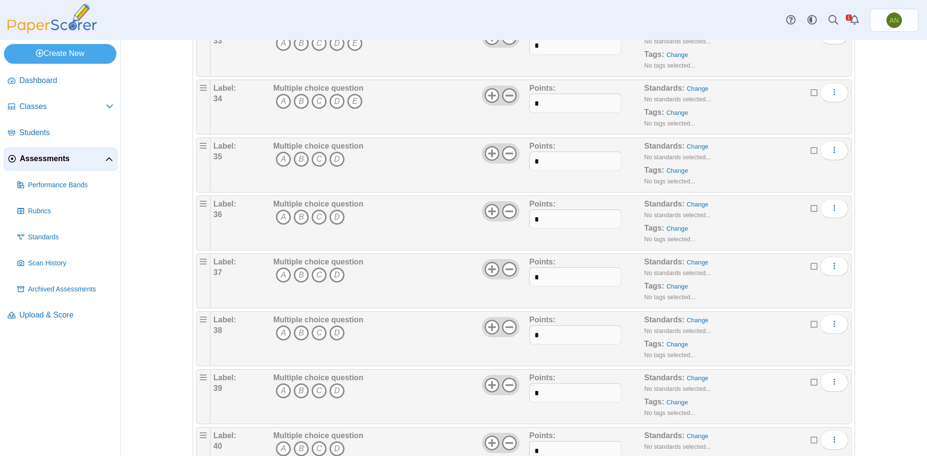
click at [509, 97] on icon at bounding box center [509, 95] width 15 height 15
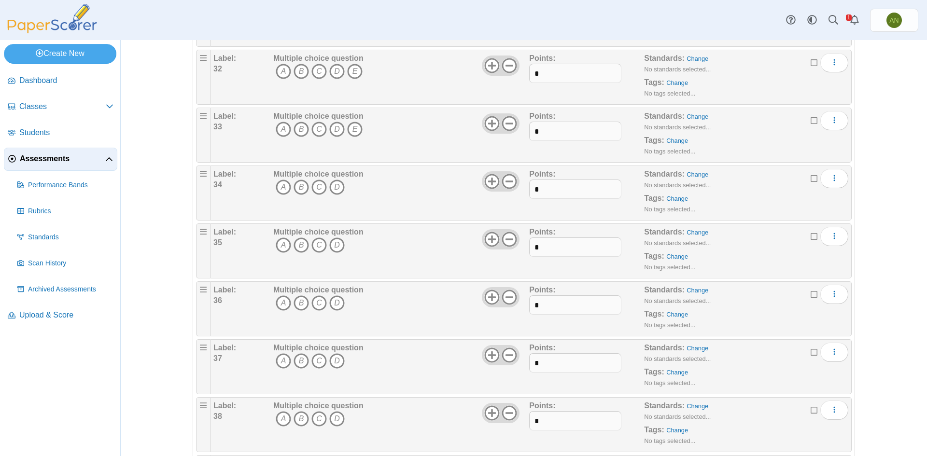
scroll to position [1874, 0]
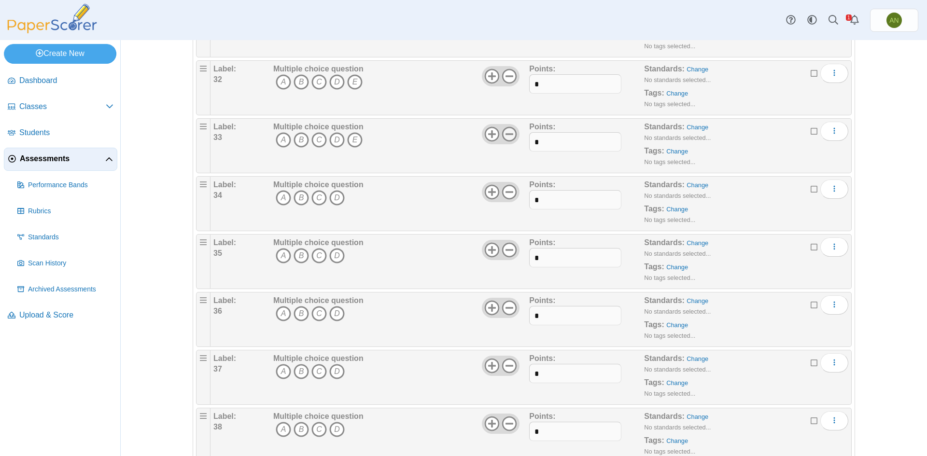
click at [509, 137] on icon at bounding box center [509, 134] width 15 height 15
click at [510, 77] on icon at bounding box center [509, 76] width 15 height 15
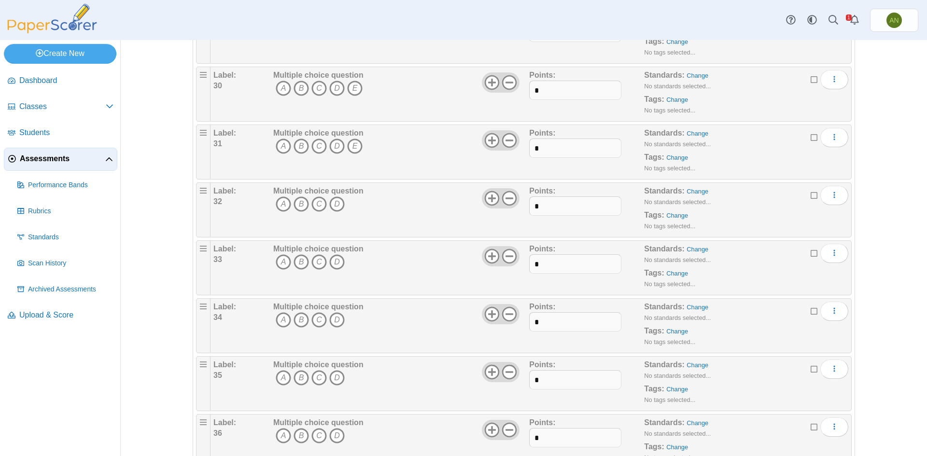
scroll to position [1729, 0]
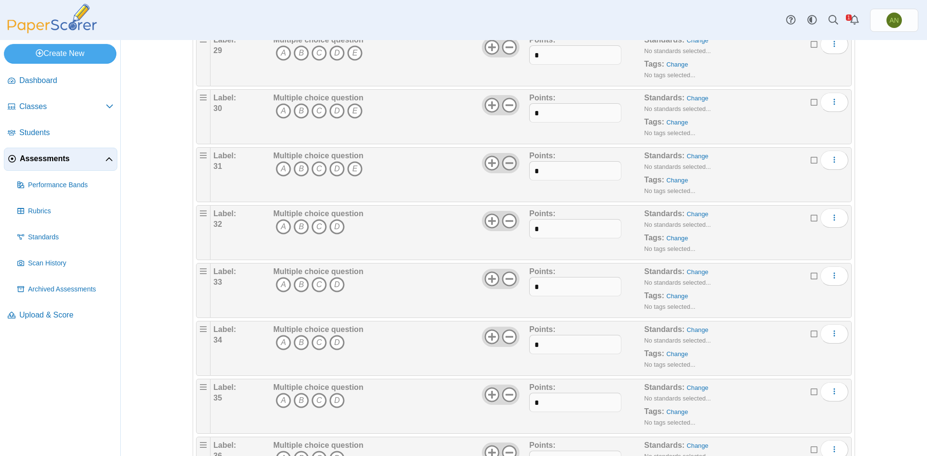
click at [505, 167] on icon at bounding box center [509, 163] width 15 height 15
click at [510, 109] on icon at bounding box center [509, 105] width 15 height 15
click at [506, 54] on use at bounding box center [509, 47] width 15 height 15
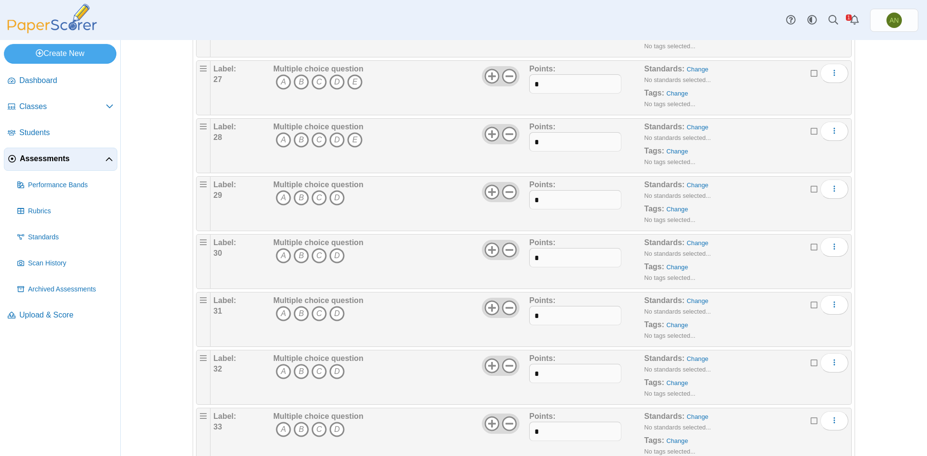
scroll to position [1536, 0]
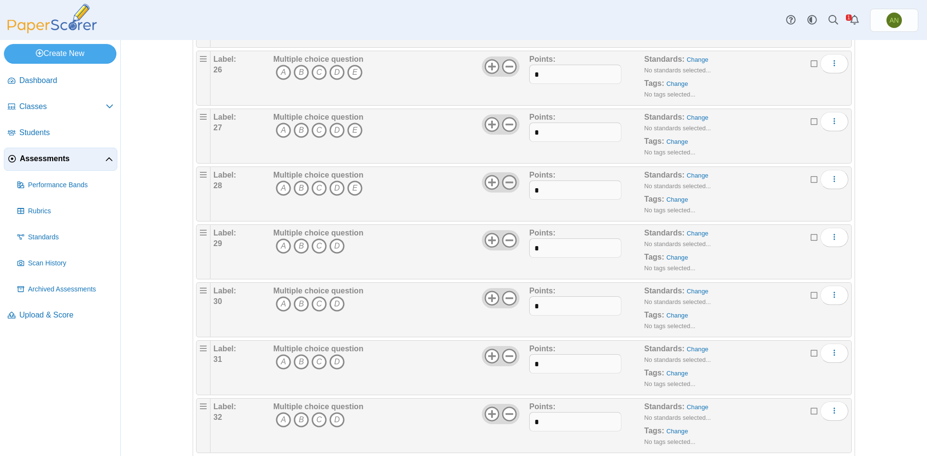
click at [510, 183] on use at bounding box center [509, 182] width 15 height 15
click at [513, 123] on use at bounding box center [509, 124] width 15 height 15
click at [507, 72] on icon at bounding box center [509, 66] width 15 height 15
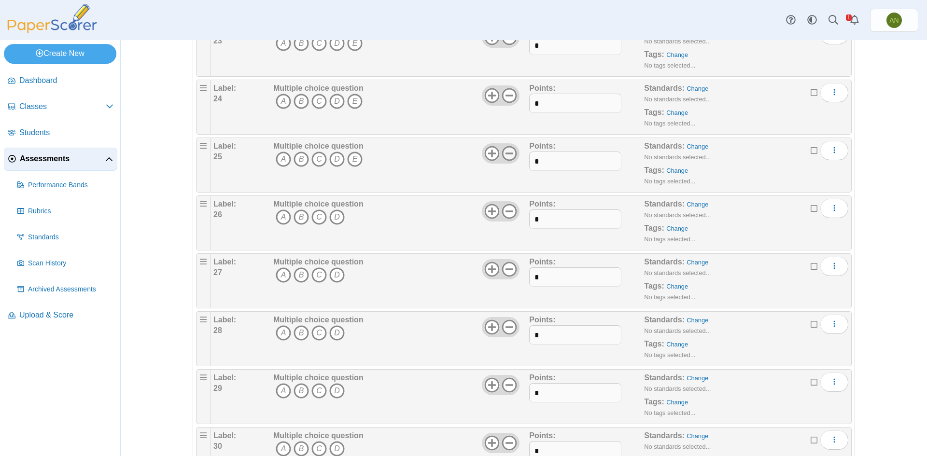
click at [507, 152] on icon at bounding box center [509, 153] width 15 height 15
click at [510, 99] on icon at bounding box center [509, 95] width 15 height 15
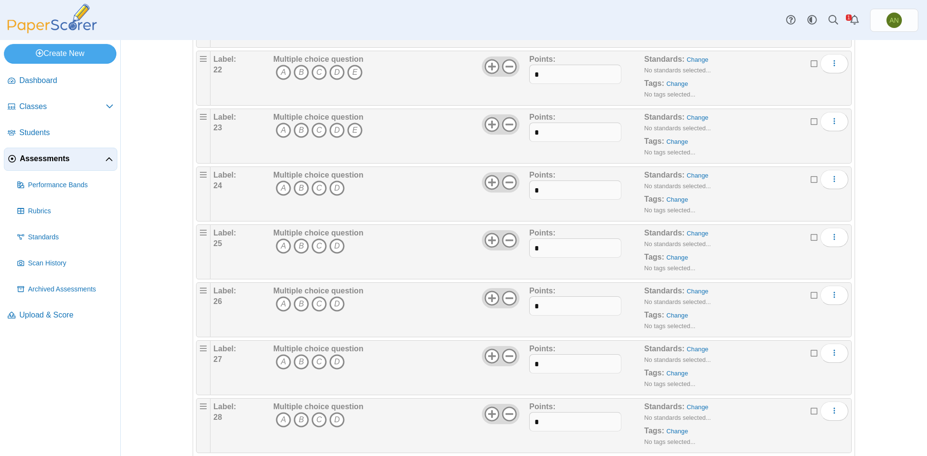
scroll to position [1295, 0]
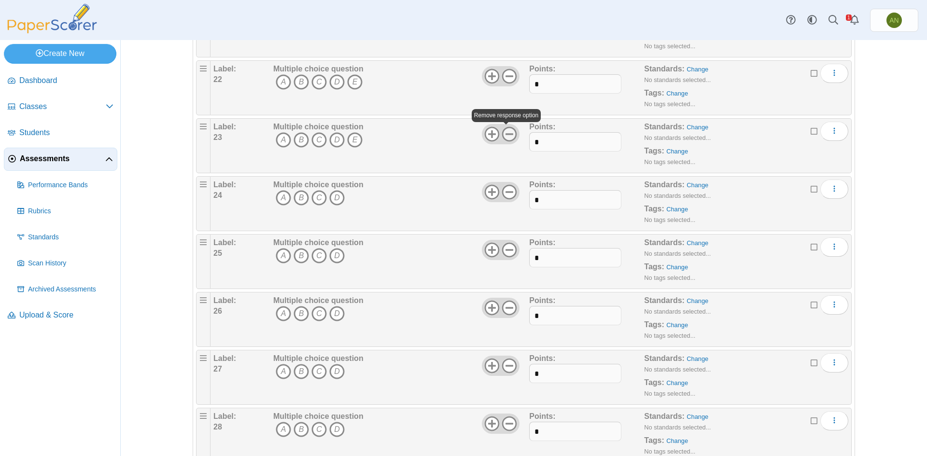
click at [506, 136] on icon at bounding box center [509, 134] width 15 height 15
click at [510, 79] on icon at bounding box center [509, 76] width 15 height 15
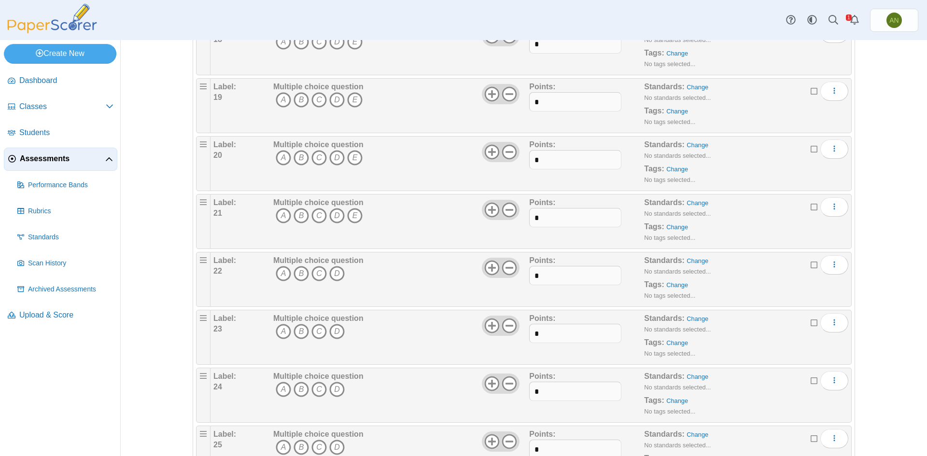
scroll to position [1102, 0]
click at [510, 212] on use at bounding box center [509, 211] width 15 height 15
click at [510, 154] on icon at bounding box center [509, 153] width 15 height 15
click at [504, 101] on use at bounding box center [509, 95] width 15 height 15
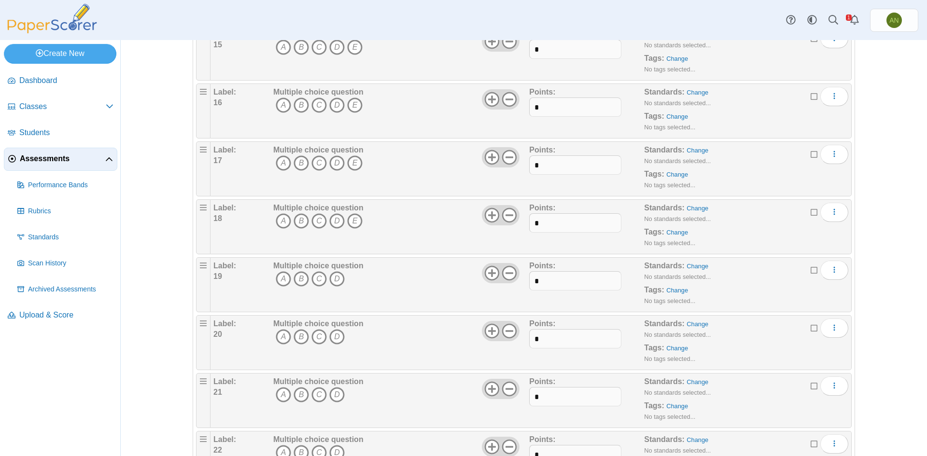
scroll to position [908, 0]
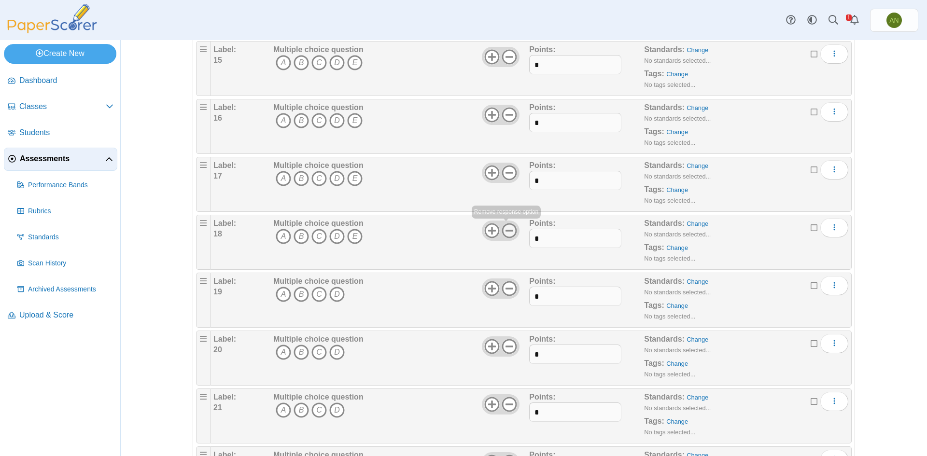
click at [512, 228] on use at bounding box center [509, 231] width 15 height 15
click at [506, 176] on icon at bounding box center [509, 172] width 15 height 15
click at [511, 111] on use at bounding box center [509, 115] width 15 height 15
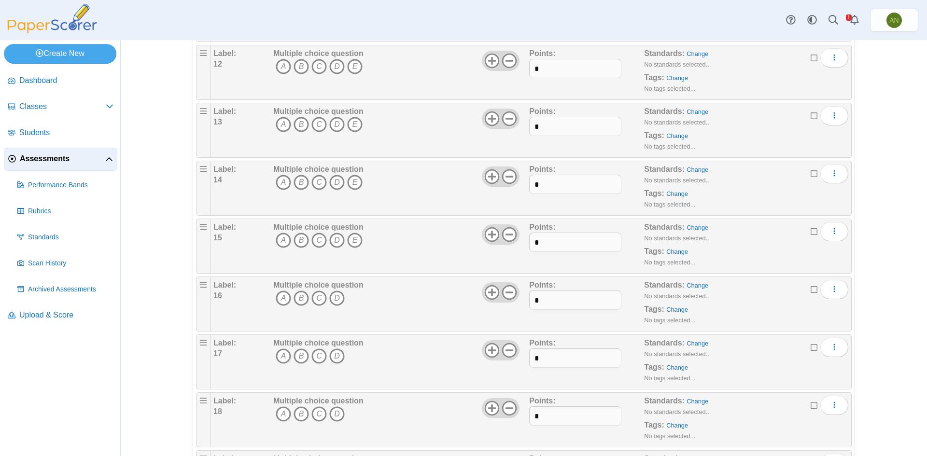
scroll to position [715, 0]
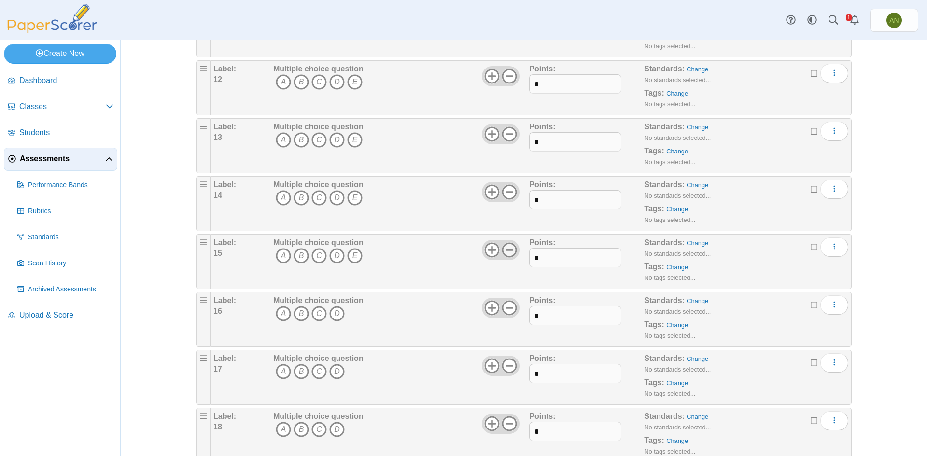
click at [512, 252] on use at bounding box center [509, 250] width 15 height 15
click at [509, 192] on use at bounding box center [509, 192] width 15 height 15
click at [510, 138] on icon at bounding box center [509, 134] width 15 height 15
click at [508, 81] on icon at bounding box center [509, 76] width 15 height 15
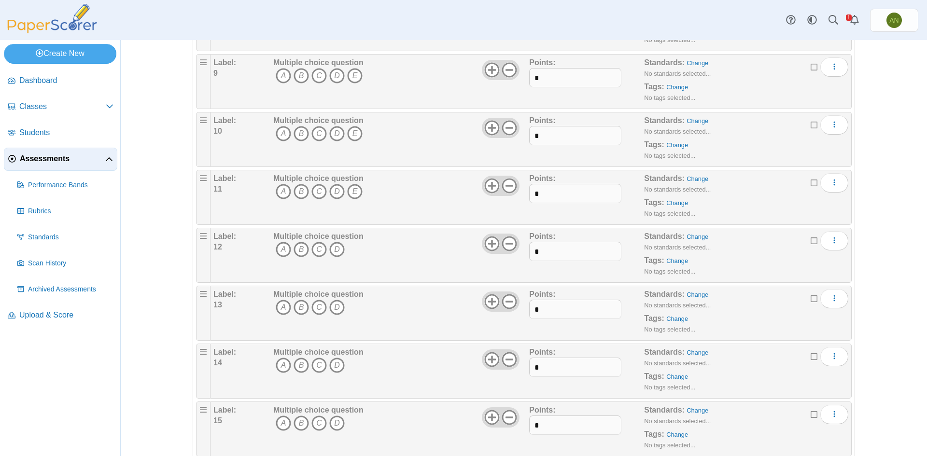
scroll to position [522, 0]
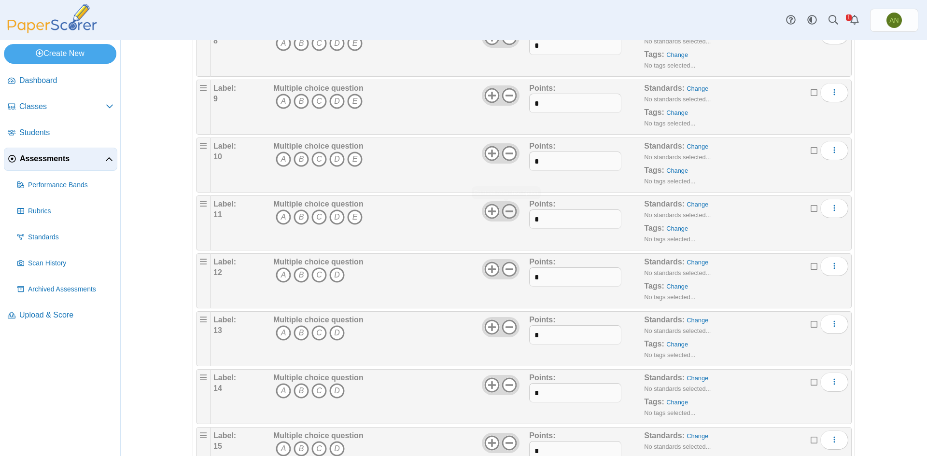
click at [510, 212] on icon at bounding box center [509, 211] width 15 height 15
click at [510, 152] on icon at bounding box center [509, 153] width 15 height 15
click at [510, 98] on icon at bounding box center [509, 95] width 15 height 15
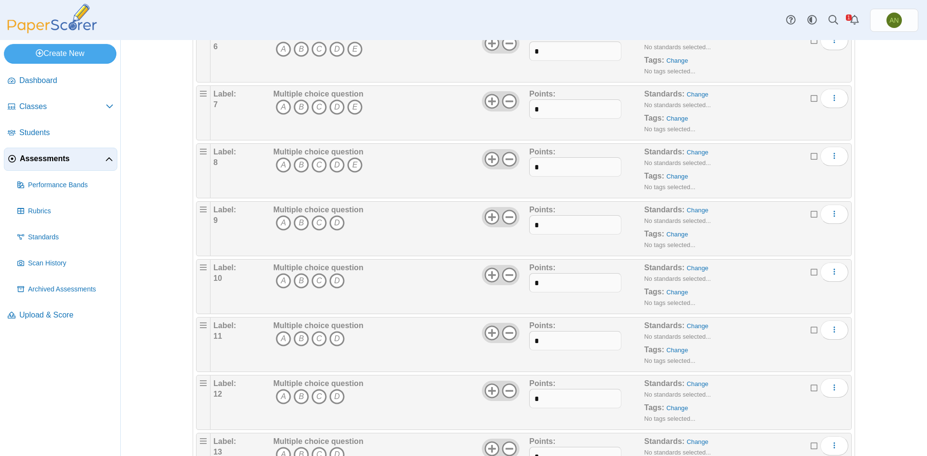
scroll to position [329, 0]
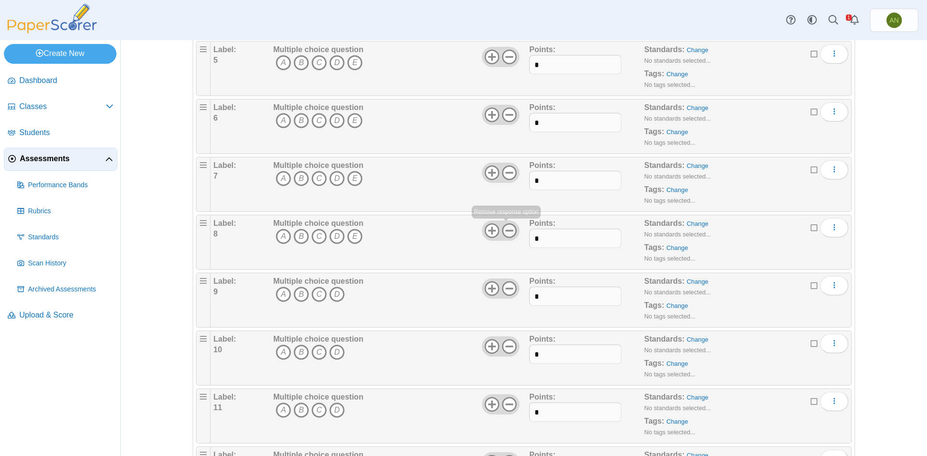
click at [508, 233] on icon at bounding box center [509, 230] width 15 height 15
click at [510, 176] on icon at bounding box center [509, 172] width 15 height 15
click at [508, 114] on use at bounding box center [509, 115] width 15 height 15
click at [507, 56] on icon at bounding box center [509, 56] width 15 height 15
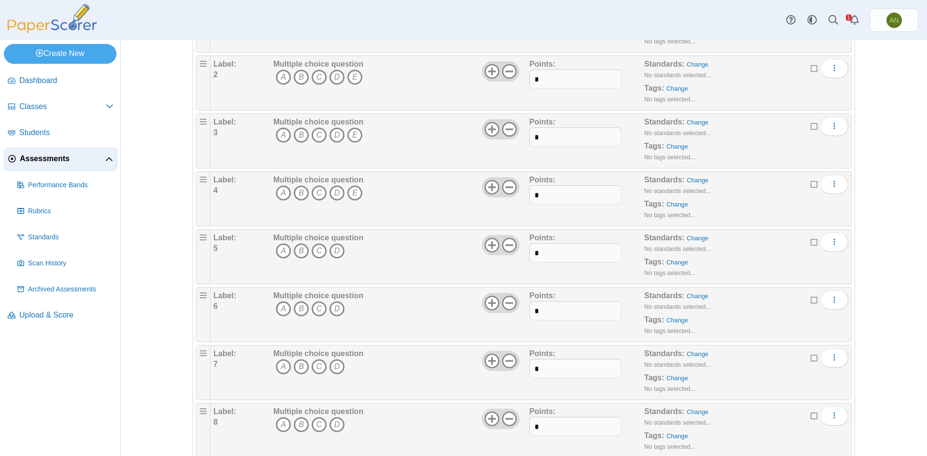
scroll to position [136, 0]
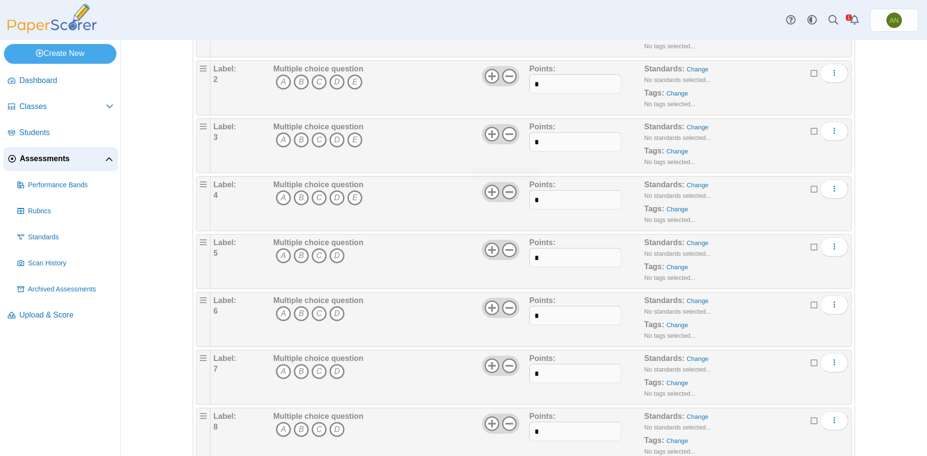
click at [509, 188] on icon at bounding box center [509, 191] width 15 height 15
click at [507, 131] on icon at bounding box center [509, 134] width 15 height 15
click at [507, 77] on icon at bounding box center [509, 76] width 15 height 15
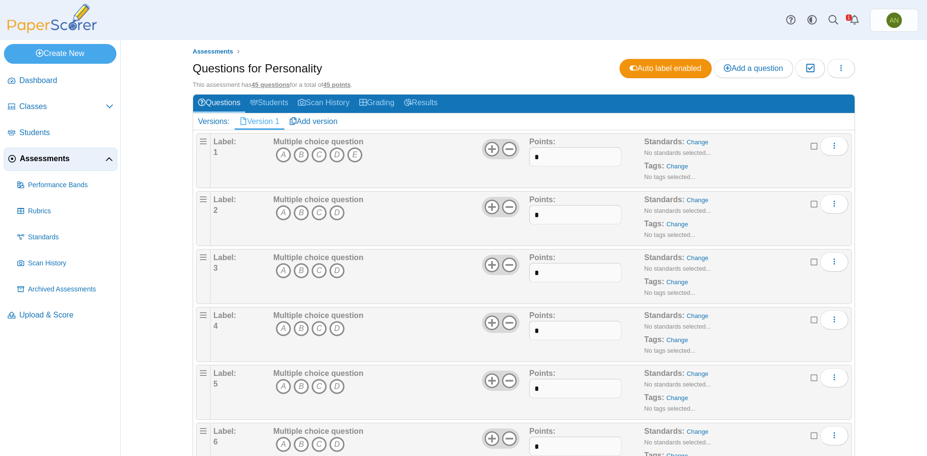
scroll to position [0, 0]
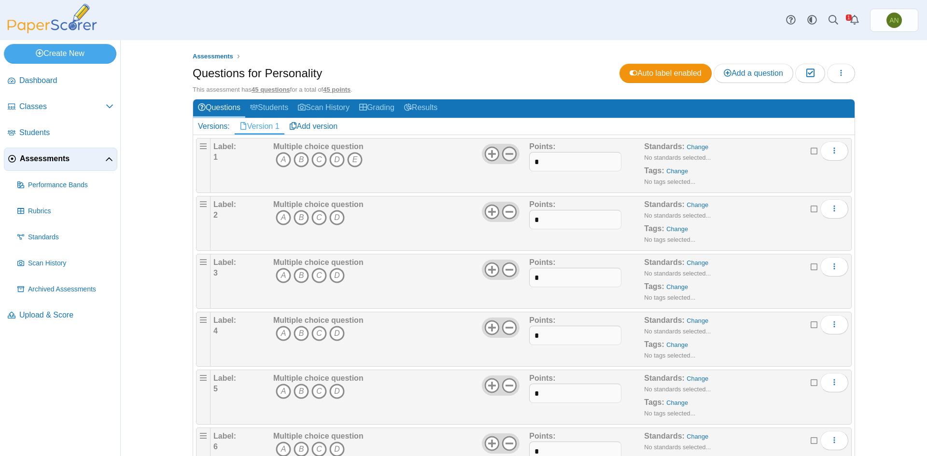
click at [510, 153] on use at bounding box center [509, 154] width 15 height 15
click at [316, 156] on icon "C" at bounding box center [319, 159] width 15 height 15
click at [297, 221] on icon "B" at bounding box center [301, 217] width 15 height 15
click at [335, 274] on icon "D" at bounding box center [336, 275] width 15 height 15
click at [279, 335] on icon "A" at bounding box center [283, 333] width 15 height 15
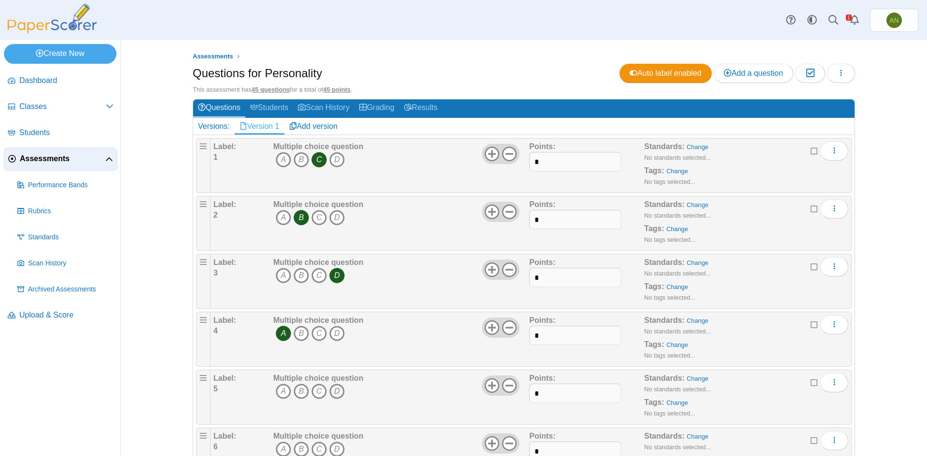
click at [329, 389] on icon "D" at bounding box center [336, 391] width 15 height 15
click at [332, 446] on icon "D" at bounding box center [336, 449] width 15 height 15
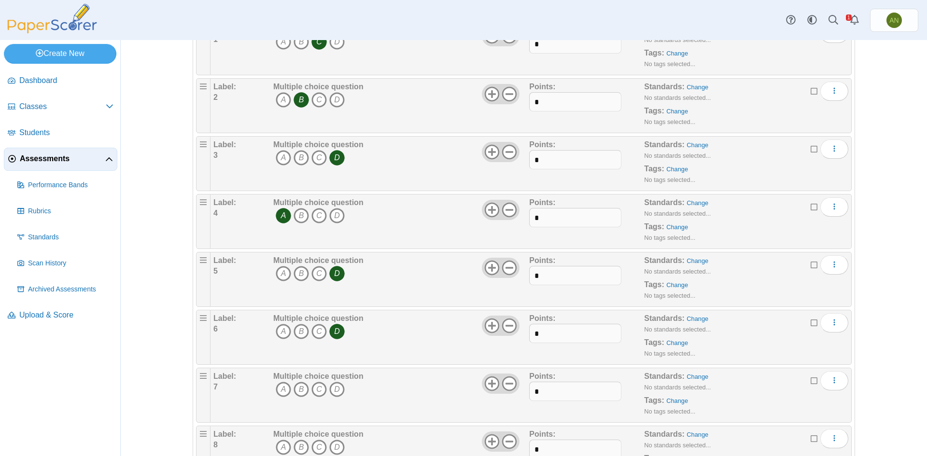
scroll to position [145, 0]
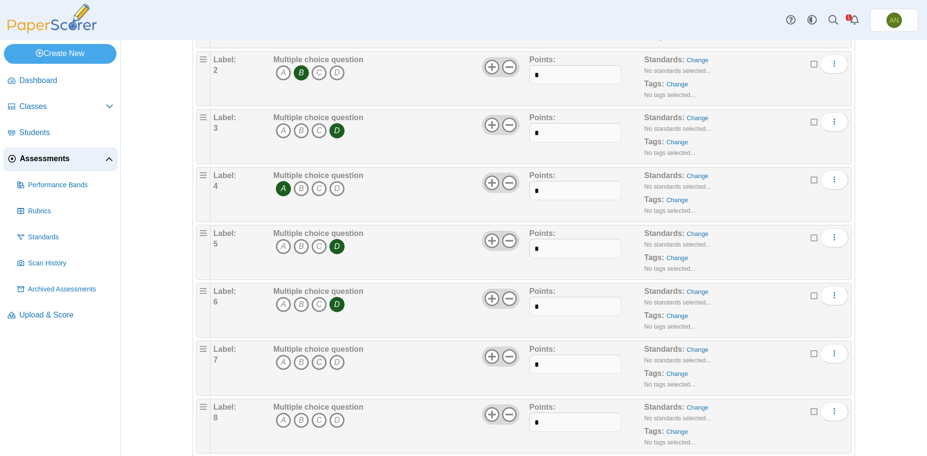
click at [317, 360] on icon "C" at bounding box center [319, 362] width 15 height 15
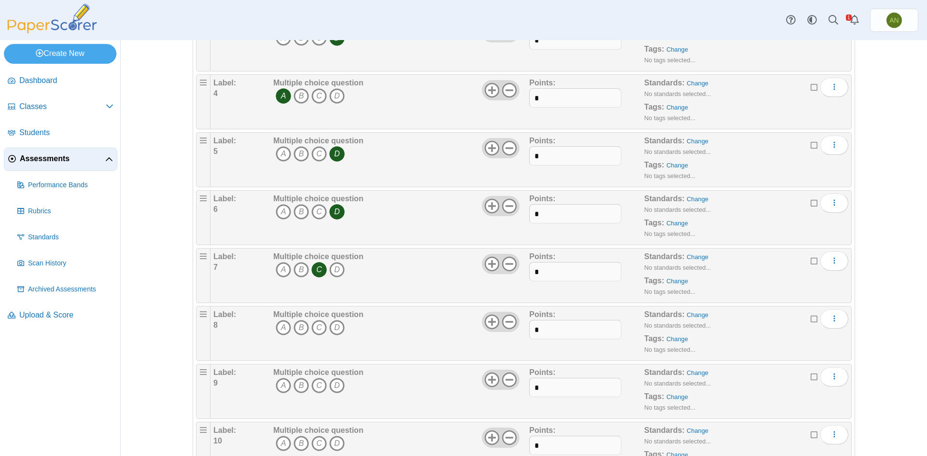
scroll to position [241, 0]
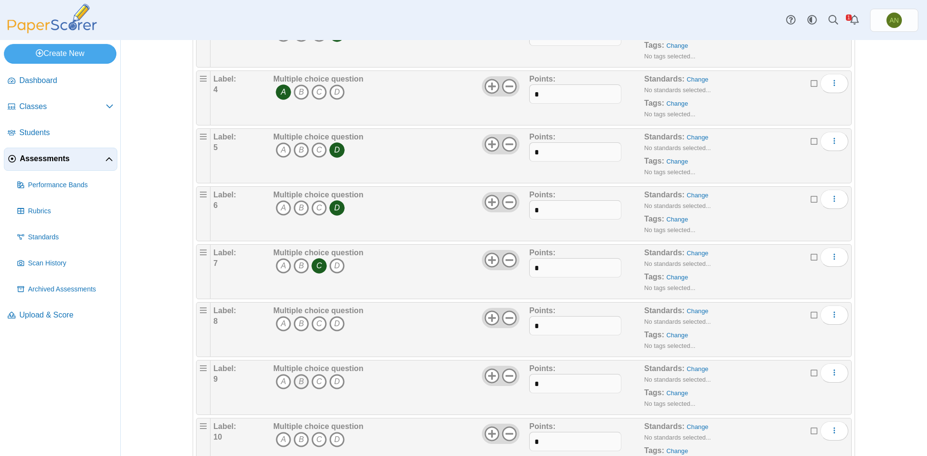
click at [299, 383] on icon "B" at bounding box center [301, 381] width 15 height 15
click at [296, 381] on icon "B" at bounding box center [301, 381] width 15 height 15
click at [300, 323] on icon "B" at bounding box center [301, 323] width 15 height 15
click at [315, 381] on icon "C" at bounding box center [319, 381] width 15 height 15
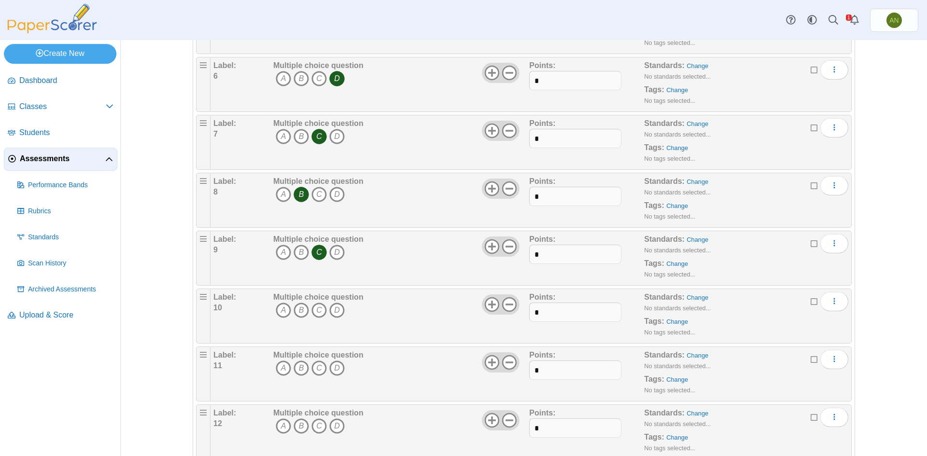
scroll to position [386, 0]
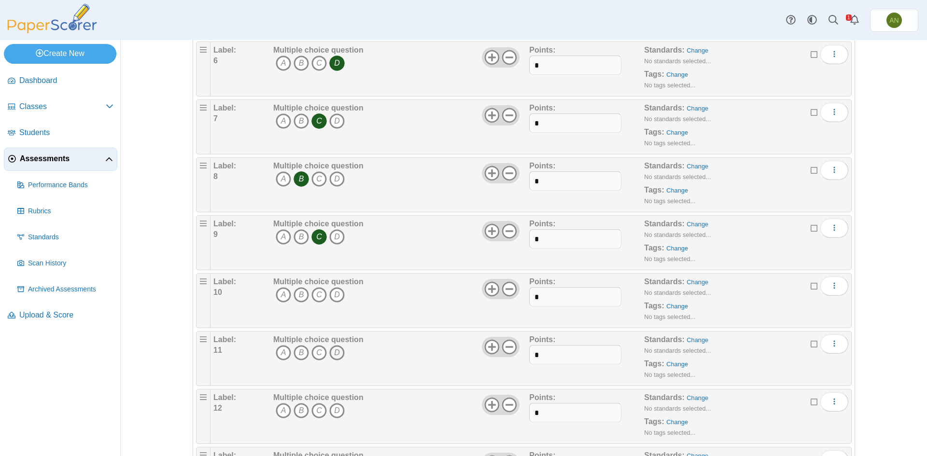
click at [334, 354] on icon "D" at bounding box center [336, 352] width 15 height 15
click at [333, 298] on icon "D" at bounding box center [336, 294] width 15 height 15
click at [278, 353] on icon "A" at bounding box center [283, 352] width 15 height 15
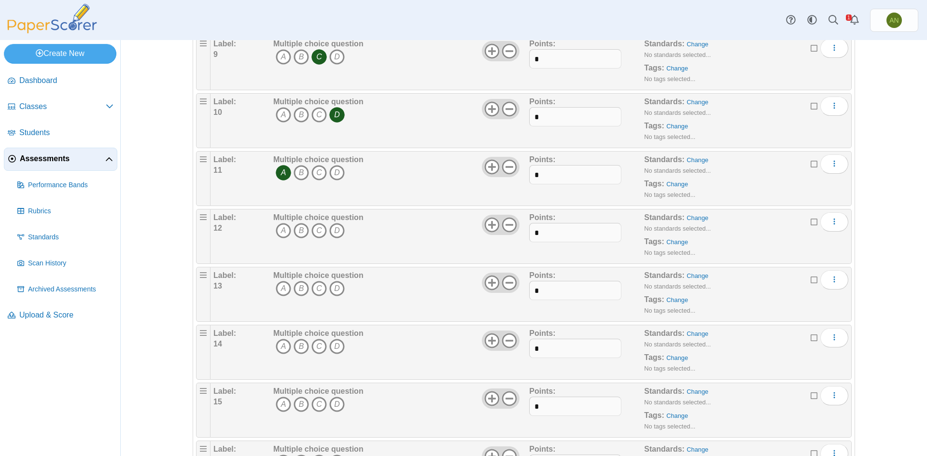
scroll to position [580, 0]
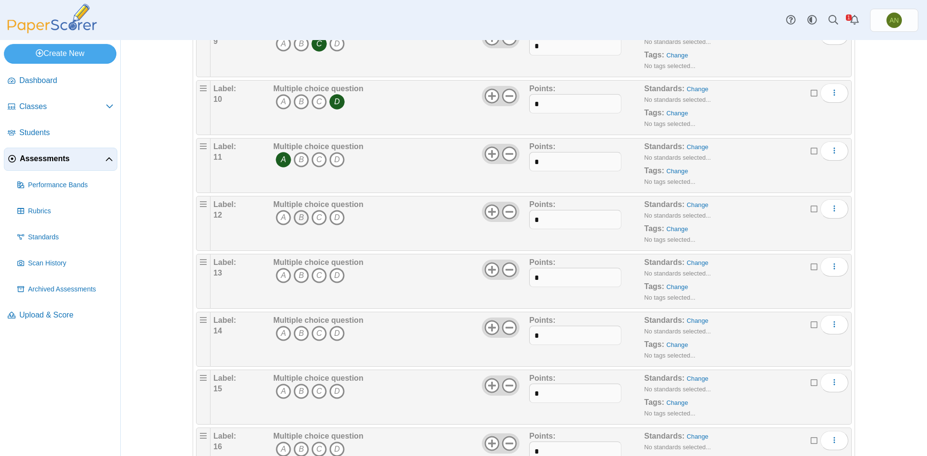
click at [297, 213] on icon "B" at bounding box center [301, 217] width 15 height 15
click at [282, 278] on icon "A" at bounding box center [283, 275] width 15 height 15
click at [336, 334] on icon "D" at bounding box center [336, 333] width 15 height 15
click at [283, 394] on icon "A" at bounding box center [283, 391] width 15 height 15
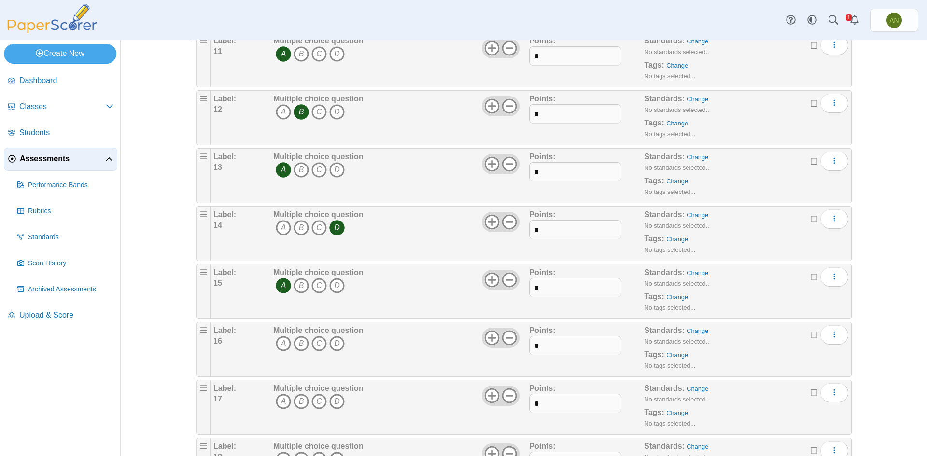
scroll to position [724, 0]
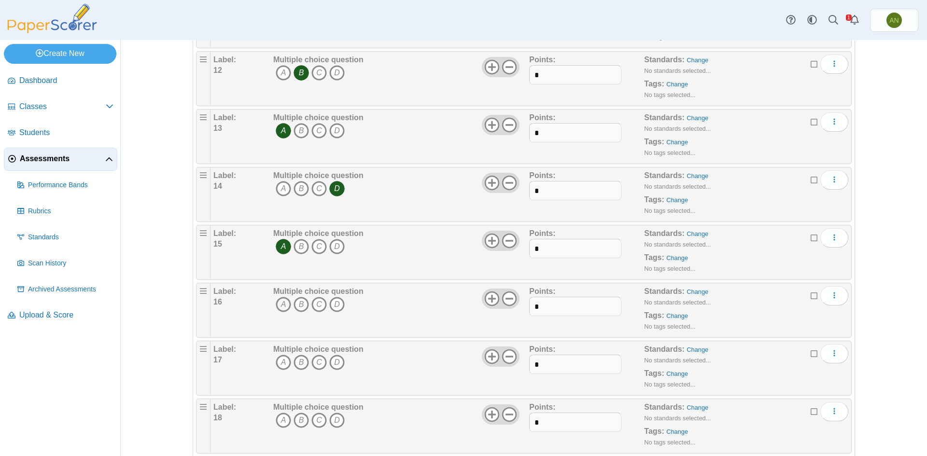
click at [280, 305] on icon "A" at bounding box center [283, 304] width 15 height 15
click at [302, 367] on icon "B" at bounding box center [301, 362] width 15 height 15
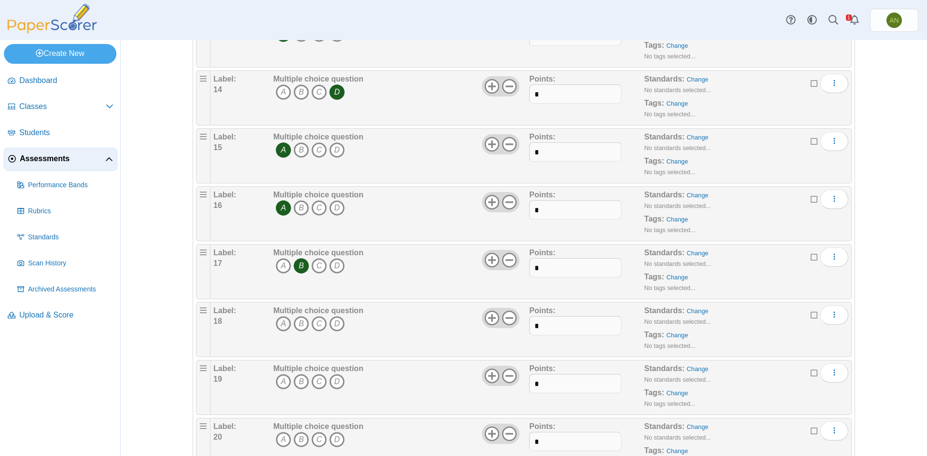
click at [284, 325] on icon "A" at bounding box center [283, 323] width 15 height 15
click at [318, 380] on icon "C" at bounding box center [319, 381] width 15 height 15
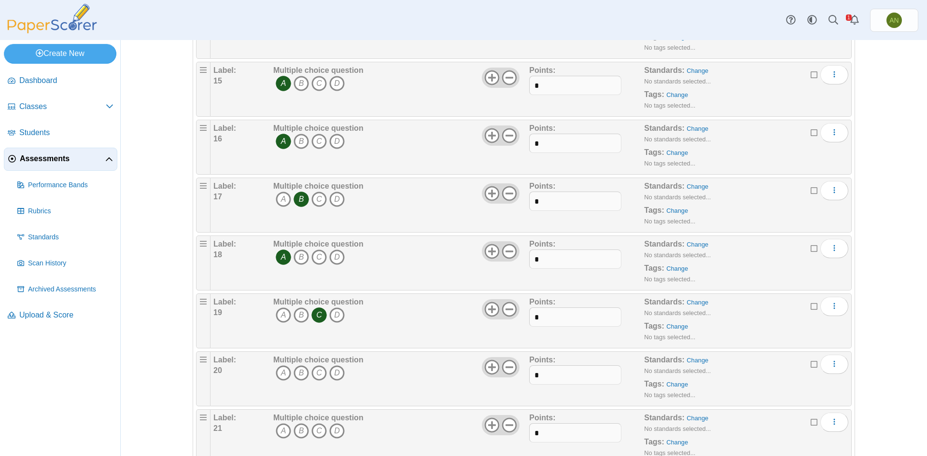
scroll to position [918, 0]
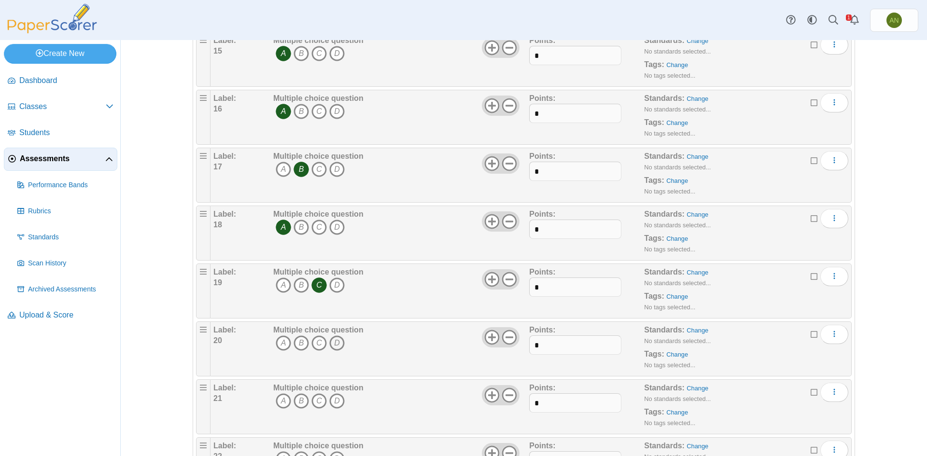
click at [336, 343] on icon "D" at bounding box center [336, 343] width 15 height 15
click at [333, 403] on icon "D" at bounding box center [336, 401] width 15 height 15
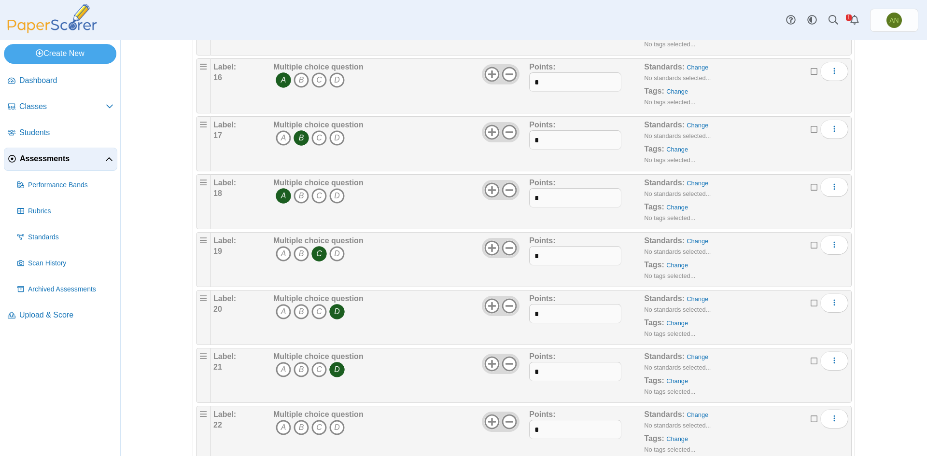
scroll to position [1014, 0]
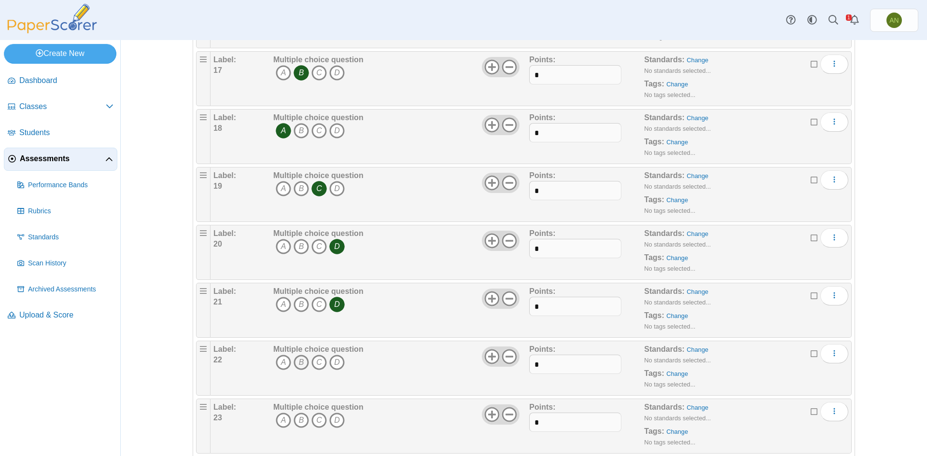
click at [299, 364] on icon "B" at bounding box center [301, 362] width 15 height 15
click at [299, 421] on icon "B" at bounding box center [301, 420] width 15 height 15
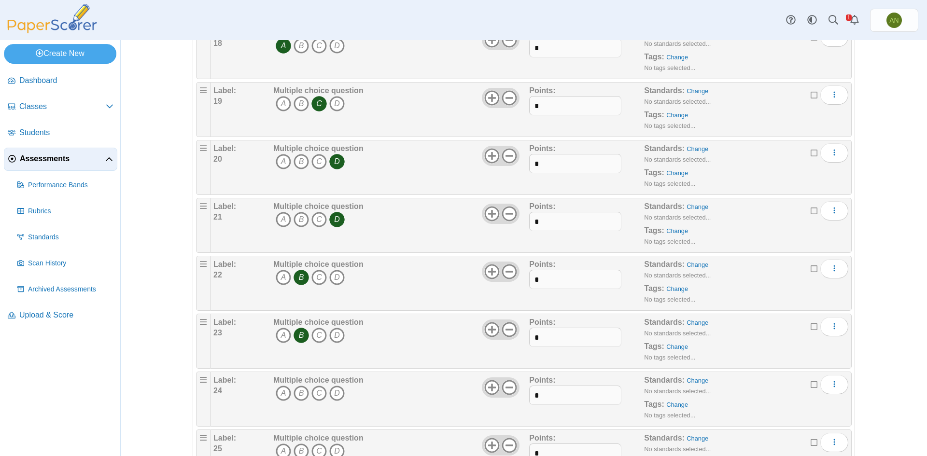
scroll to position [1111, 0]
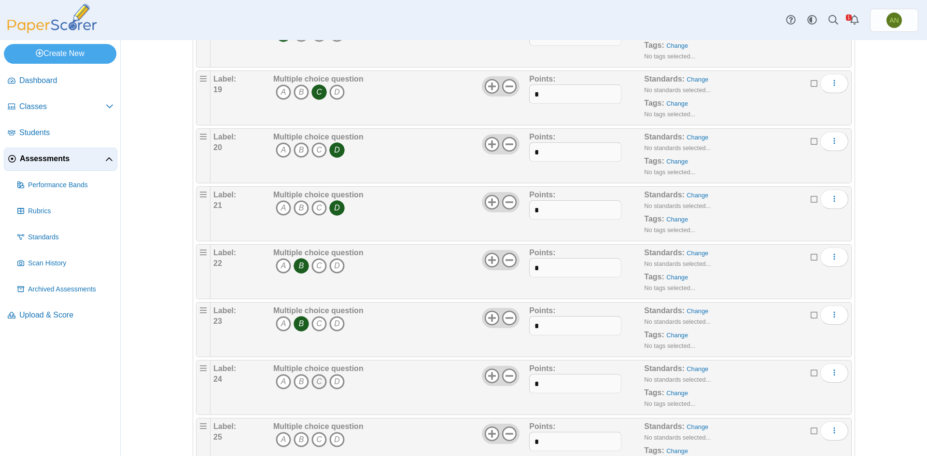
click at [315, 385] on icon "C" at bounding box center [319, 381] width 15 height 15
click at [277, 441] on icon "A" at bounding box center [283, 439] width 15 height 15
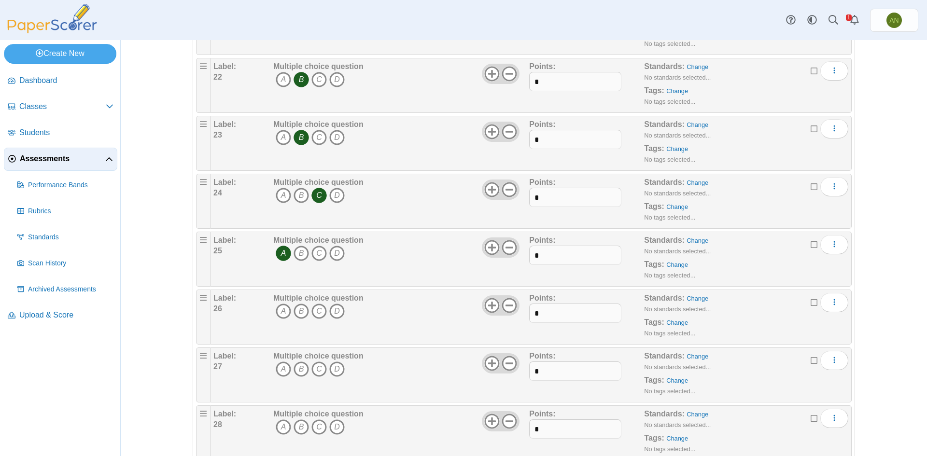
scroll to position [1304, 0]
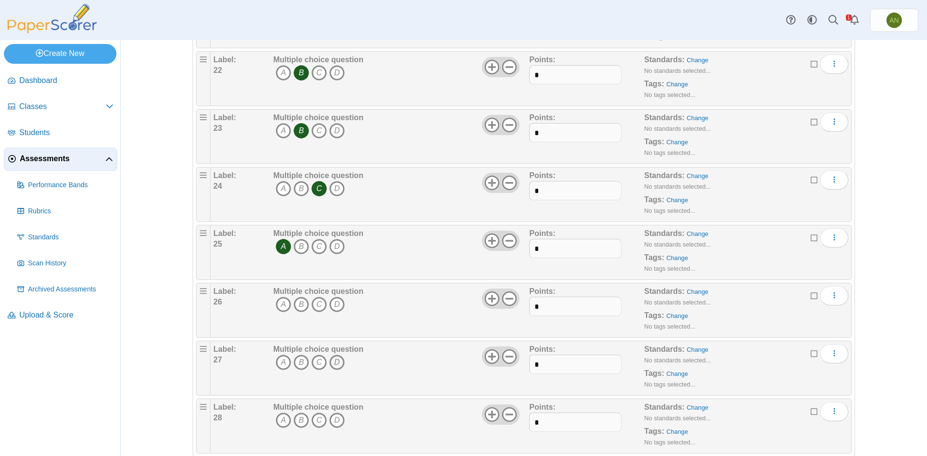
click at [337, 365] on icon "D" at bounding box center [336, 362] width 15 height 15
click at [333, 309] on icon "D" at bounding box center [336, 304] width 15 height 15
click at [336, 364] on icon "D" at bounding box center [336, 362] width 15 height 15
click at [283, 366] on icon "A" at bounding box center [283, 362] width 15 height 15
click at [317, 423] on icon "C" at bounding box center [319, 420] width 15 height 15
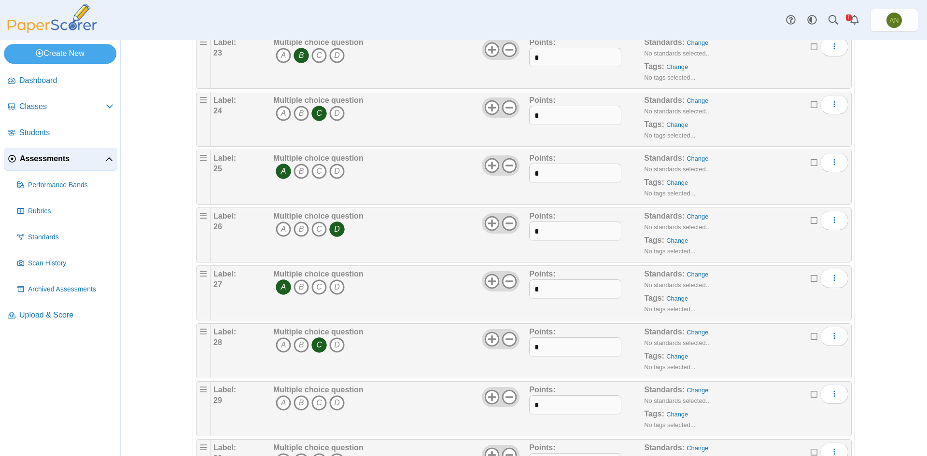
scroll to position [1401, 0]
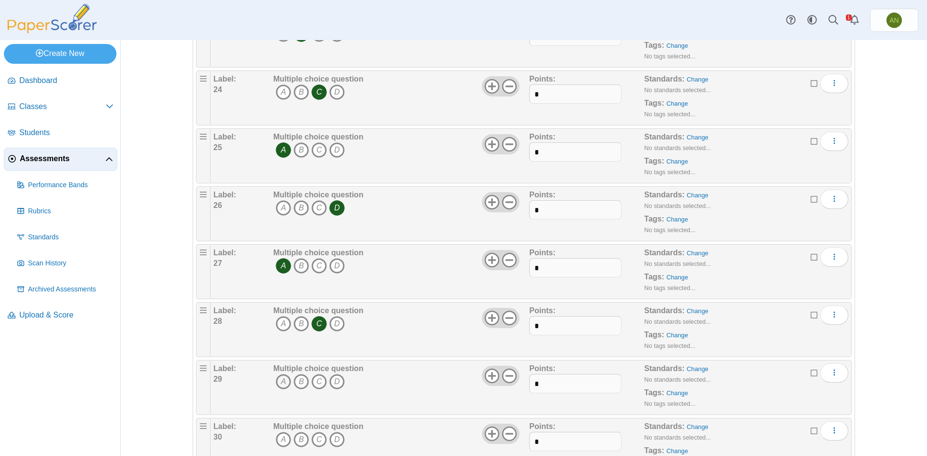
click at [283, 379] on icon "A" at bounding box center [283, 381] width 15 height 15
click at [320, 441] on icon "C" at bounding box center [319, 439] width 15 height 15
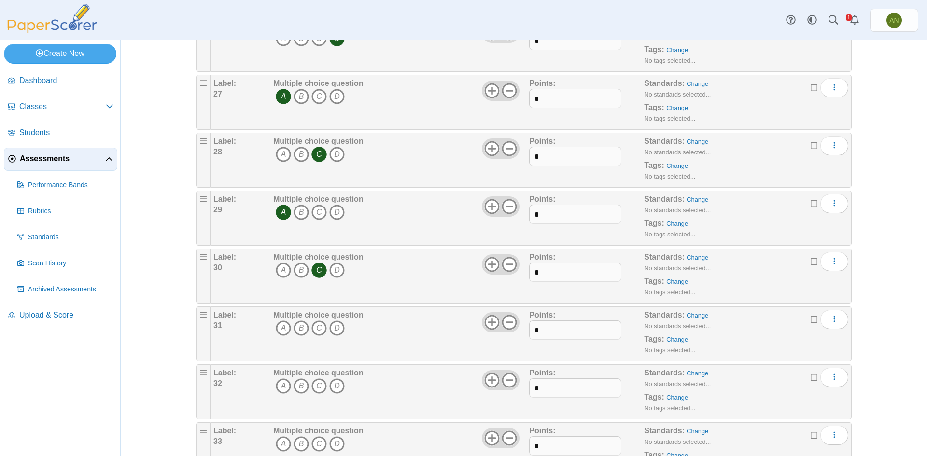
scroll to position [1594, 0]
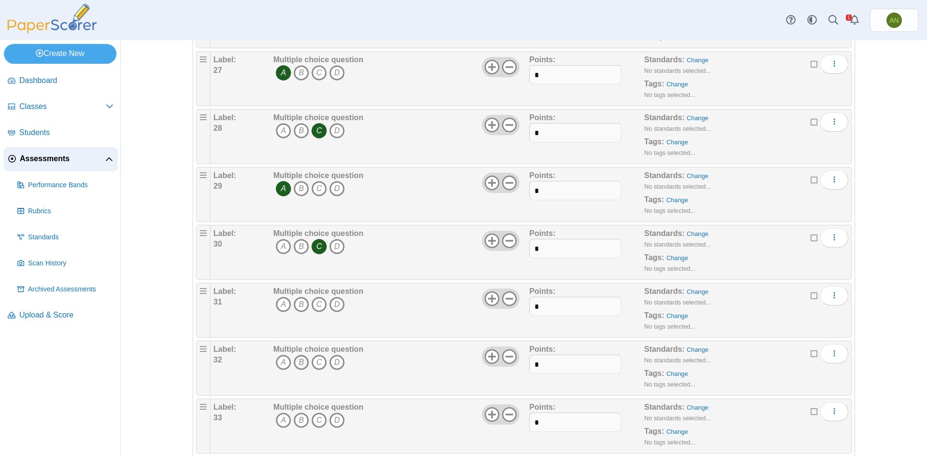
click at [298, 364] on icon "B" at bounding box center [301, 362] width 15 height 15
click at [299, 307] on icon "B" at bounding box center [301, 304] width 15 height 15
click at [301, 365] on icon "B" at bounding box center [301, 362] width 15 height 15
click at [336, 364] on icon "D" at bounding box center [336, 362] width 15 height 15
click at [281, 421] on icon "A" at bounding box center [283, 420] width 15 height 15
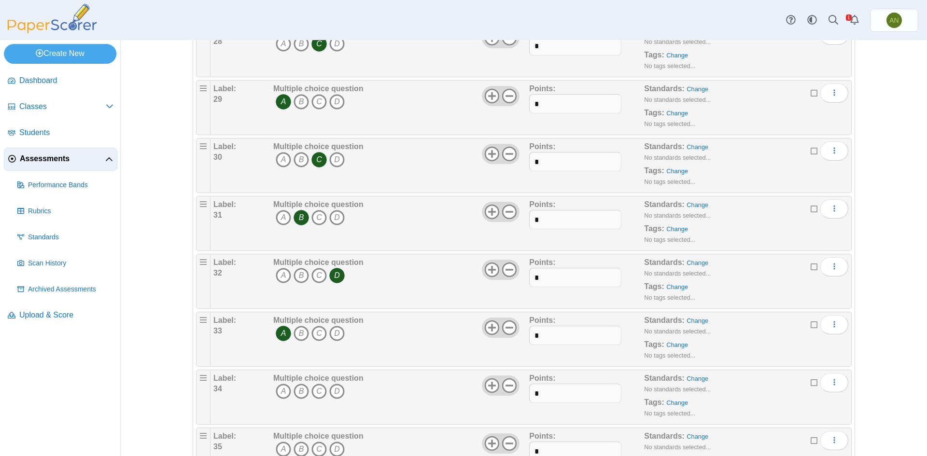
scroll to position [1690, 0]
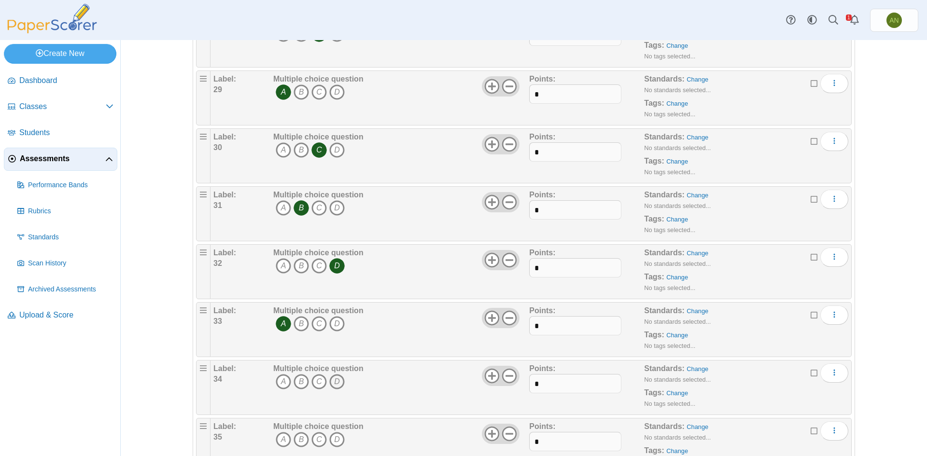
click at [335, 382] on icon "D" at bounding box center [336, 381] width 15 height 15
click at [279, 441] on icon "A" at bounding box center [283, 439] width 15 height 15
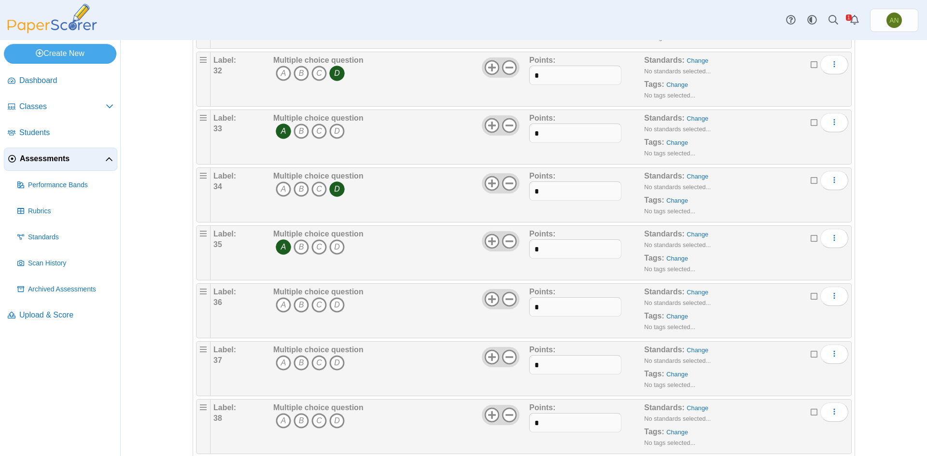
scroll to position [1883, 0]
click at [330, 304] on icon "D" at bounding box center [336, 304] width 15 height 15
click at [316, 361] on icon "C" at bounding box center [319, 362] width 15 height 15
click at [316, 418] on icon "C" at bounding box center [319, 420] width 15 height 15
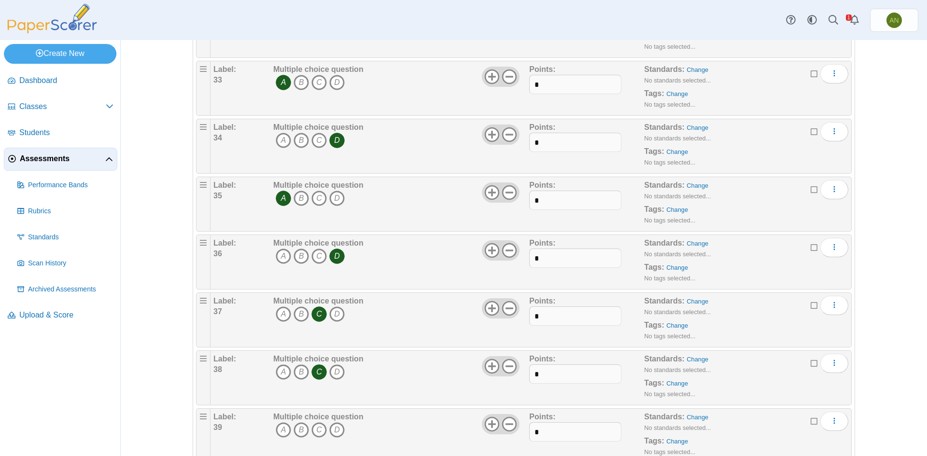
scroll to position [1980, 0]
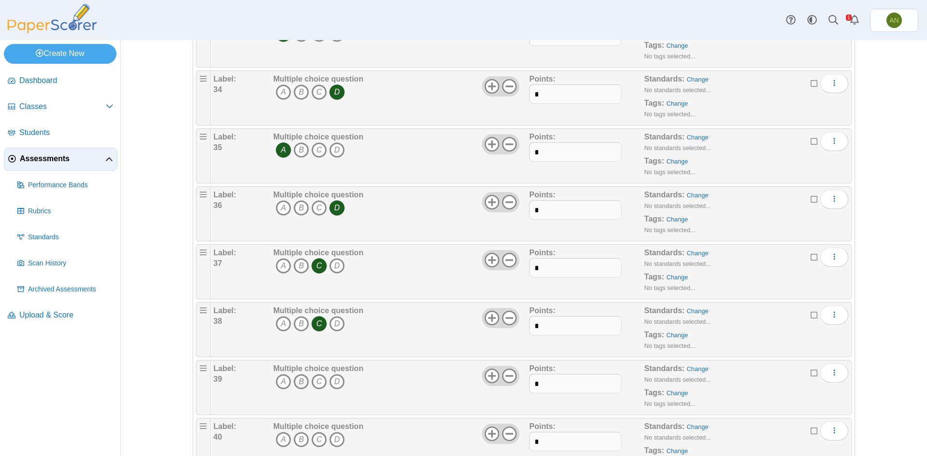
click at [298, 380] on icon "B" at bounding box center [301, 381] width 15 height 15
click at [333, 439] on icon "D" at bounding box center [336, 439] width 15 height 15
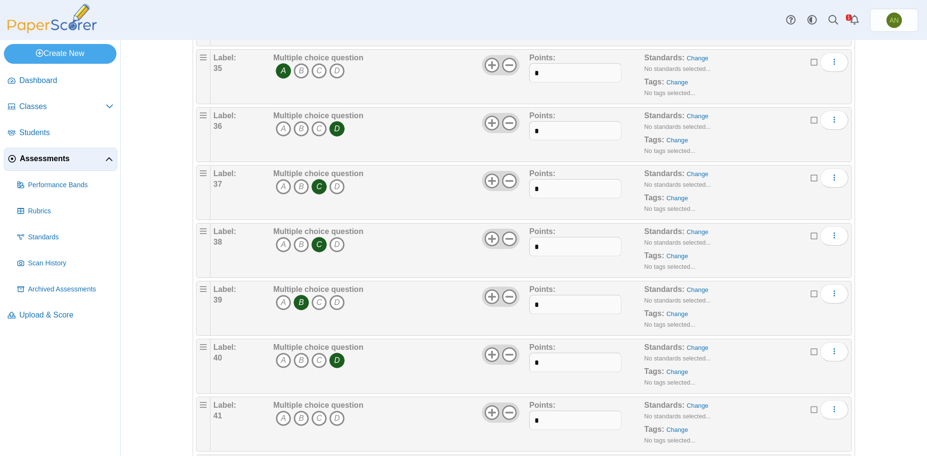
scroll to position [2077, 0]
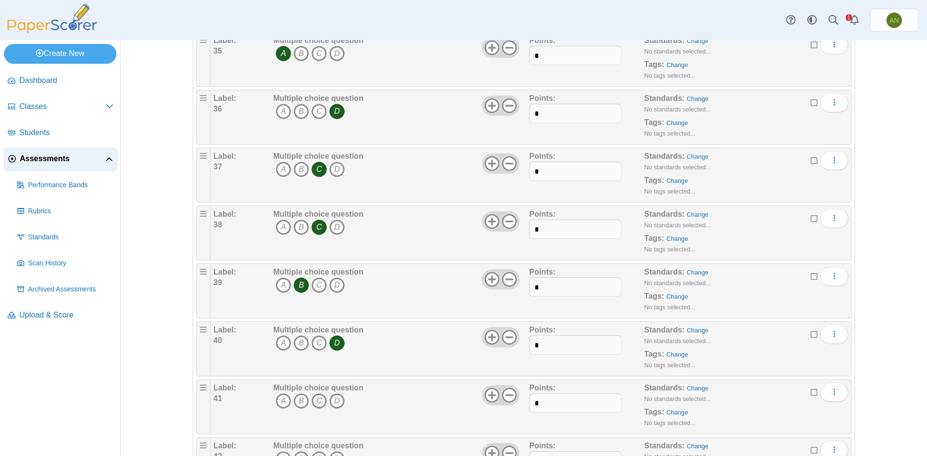
click at [314, 398] on icon "C" at bounding box center [319, 401] width 15 height 15
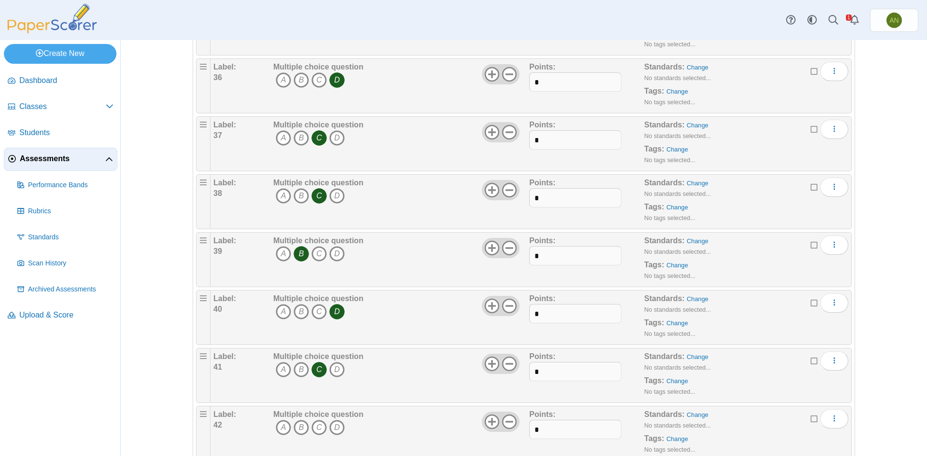
scroll to position [2125, 0]
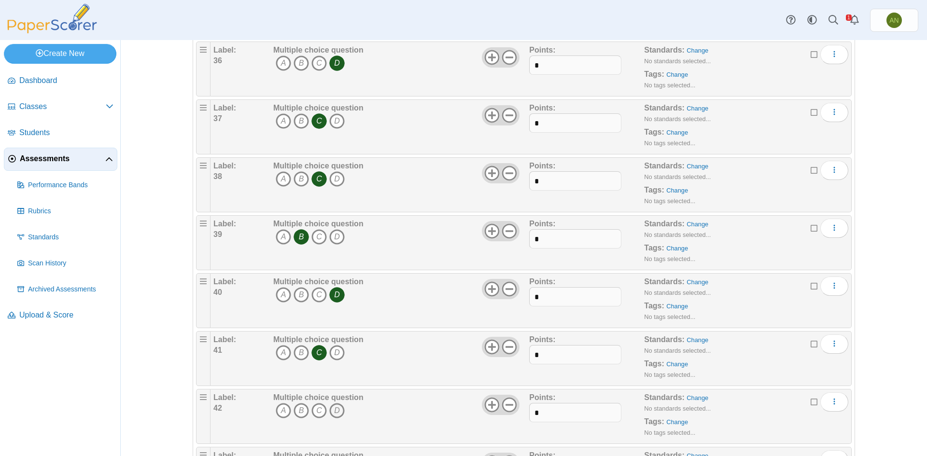
click at [333, 411] on icon "D" at bounding box center [336, 410] width 15 height 15
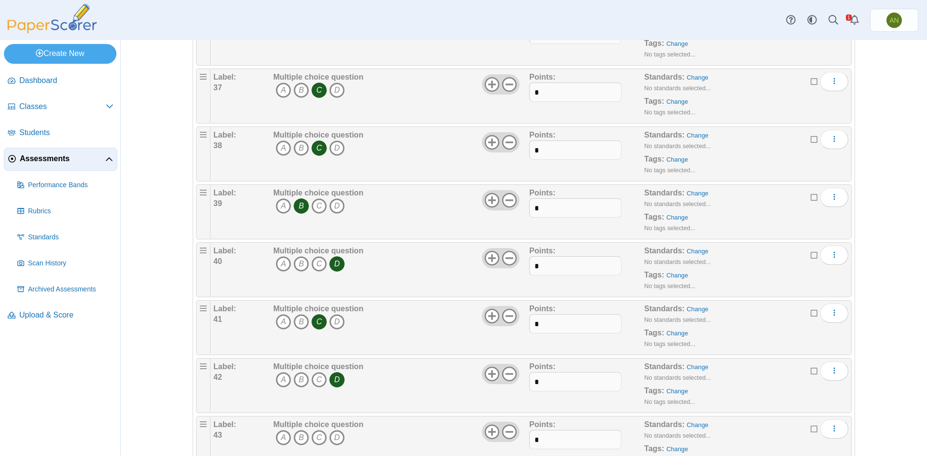
scroll to position [2222, 0]
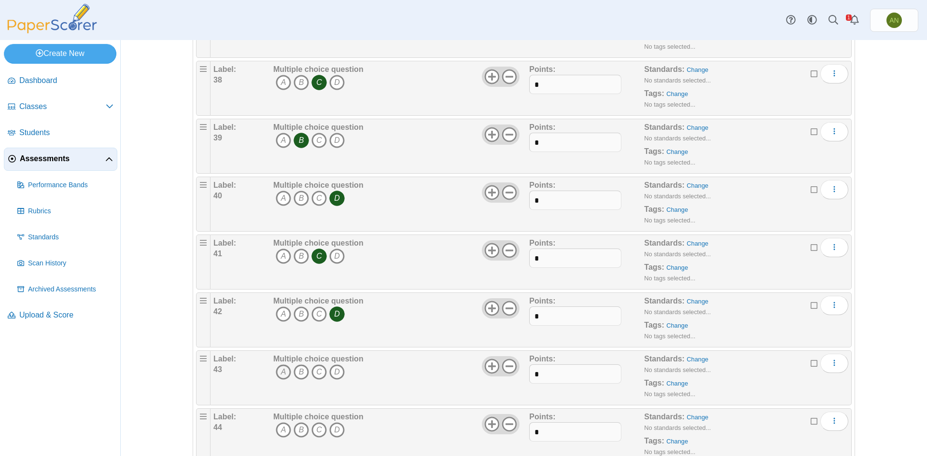
click at [283, 372] on icon "A" at bounding box center [283, 372] width 15 height 15
click at [313, 432] on icon "C" at bounding box center [319, 430] width 15 height 15
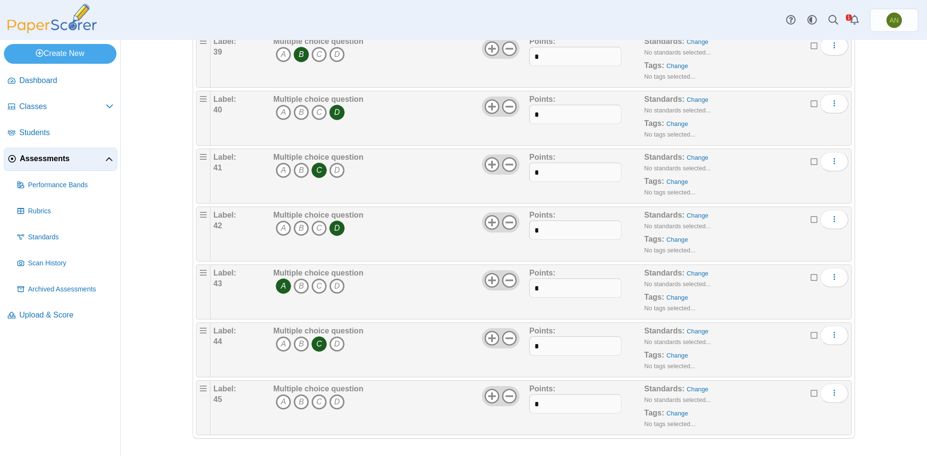
scroll to position [2309, 0]
click at [299, 400] on icon "B" at bounding box center [301, 400] width 15 height 15
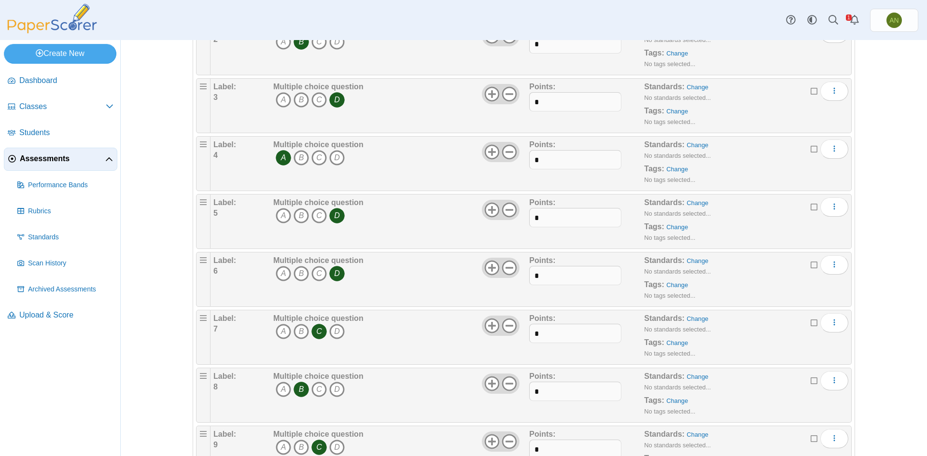
scroll to position [0, 0]
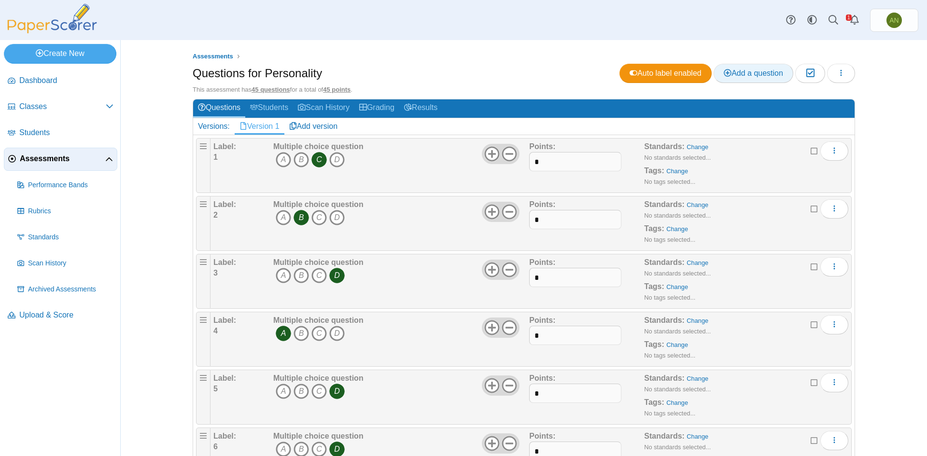
click at [747, 72] on span "Add a question" at bounding box center [753, 73] width 59 height 8
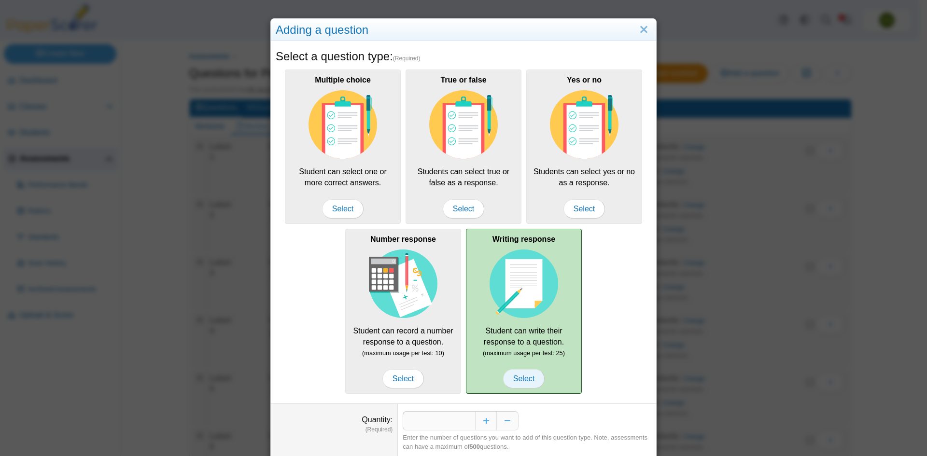
click at [528, 371] on span "Select" at bounding box center [524, 378] width 42 height 19
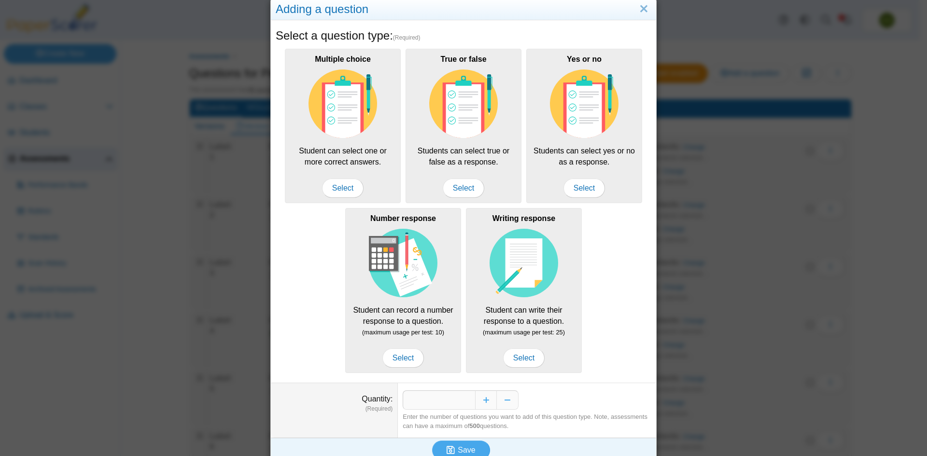
scroll to position [32, 0]
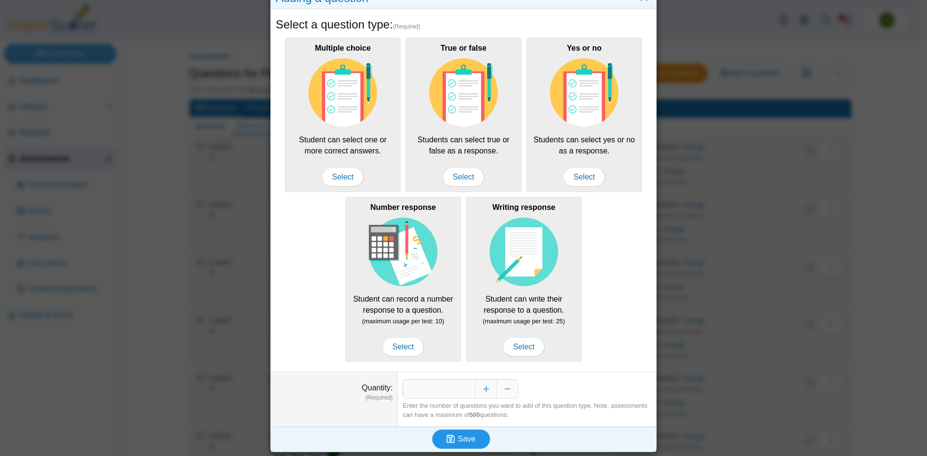
click at [448, 438] on icon "submit" at bounding box center [451, 439] width 8 height 9
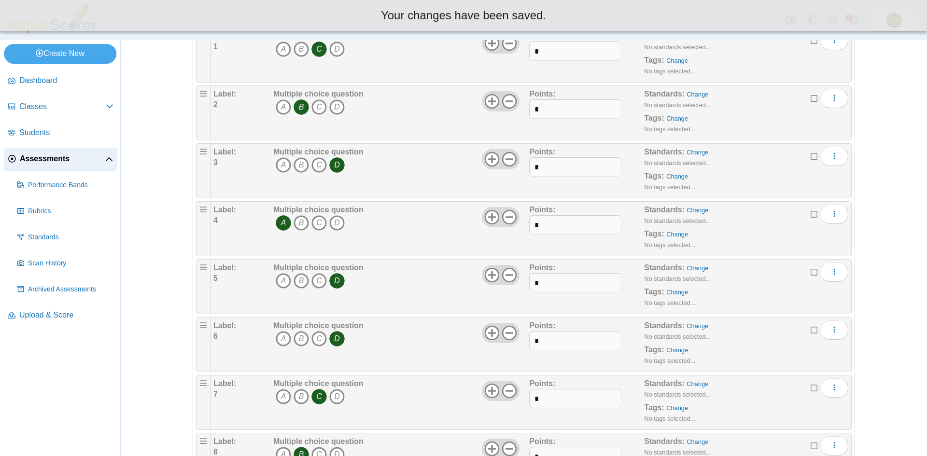
scroll to position [435, 0]
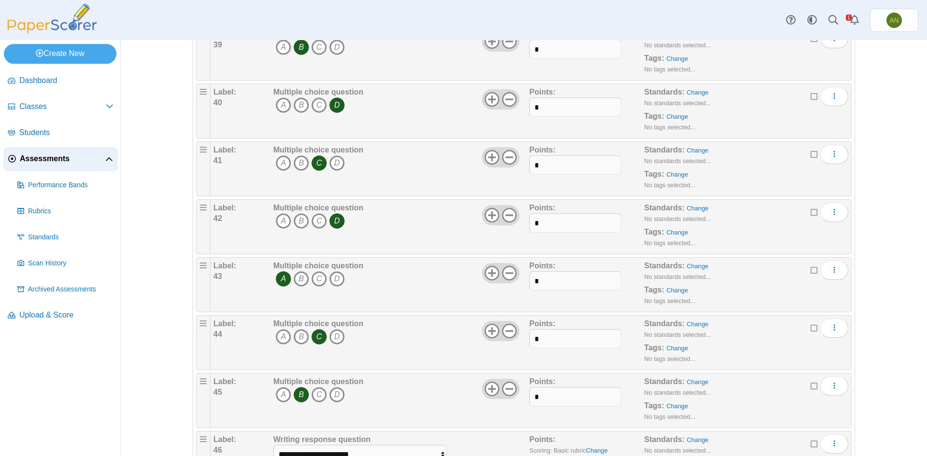
scroll to position [2367, 0]
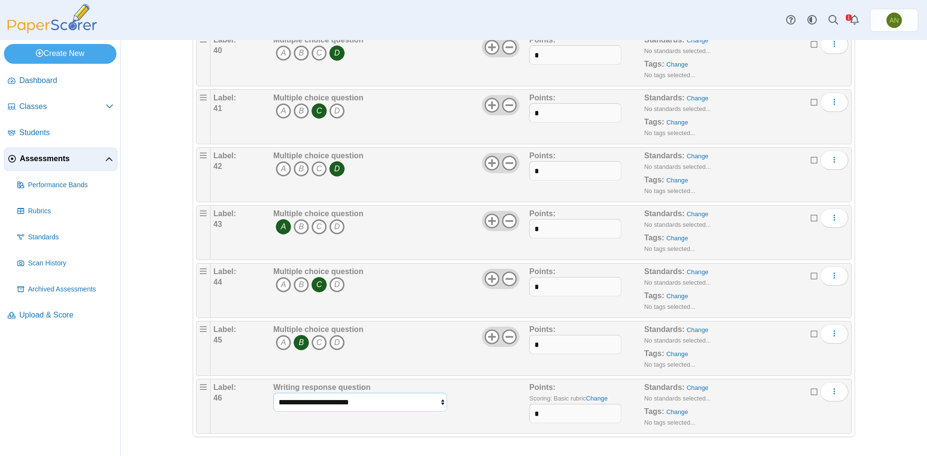
click at [439, 402] on select "**********" at bounding box center [360, 402] width 174 height 18
select select "******"
click at [273, 393] on select "**********" at bounding box center [360, 402] width 174 height 18
click at [542, 414] on input "*" at bounding box center [575, 413] width 92 height 19
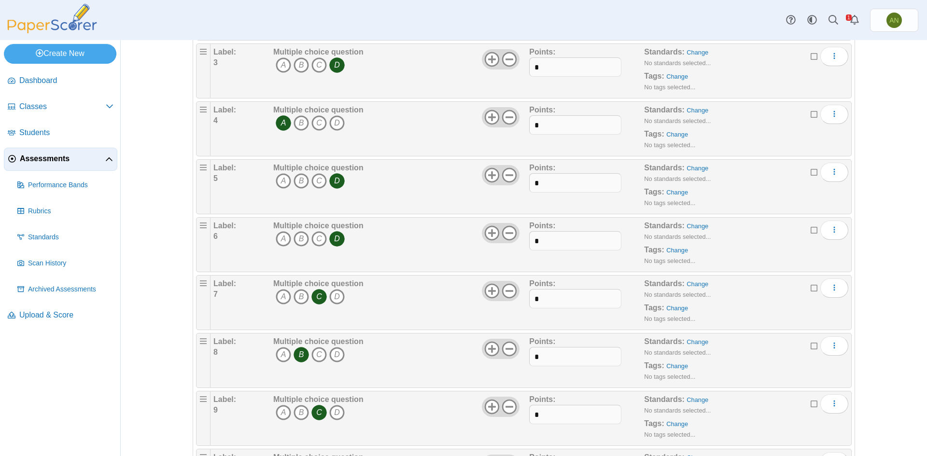
scroll to position [0, 0]
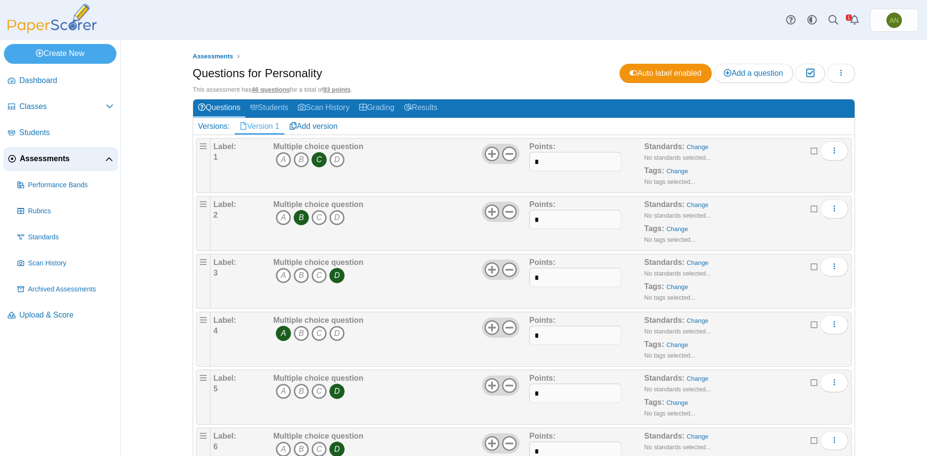
type input "**"
click at [268, 74] on h1 "Questions for Personality" at bounding box center [257, 73] width 129 height 16
click at [842, 73] on button "button" at bounding box center [841, 73] width 28 height 19
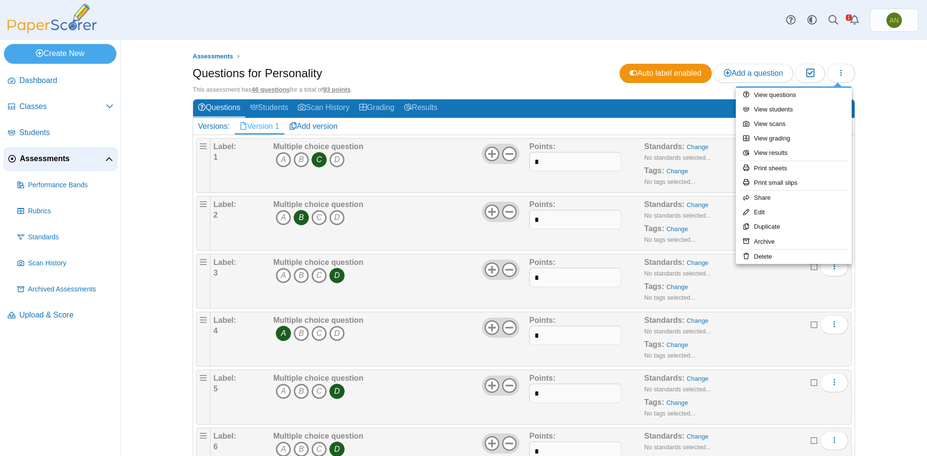
click at [456, 80] on div "Questions for Personality Auto label enabled Add a question Moderation 0" at bounding box center [524, 75] width 663 height 22
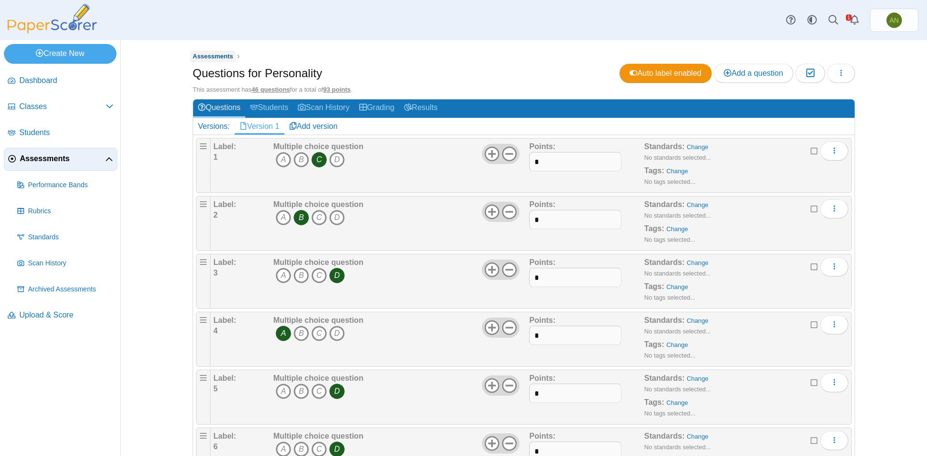
click at [213, 55] on span "Assessments" at bounding box center [213, 56] width 41 height 7
